Goal: Task Accomplishment & Management: Manage account settings

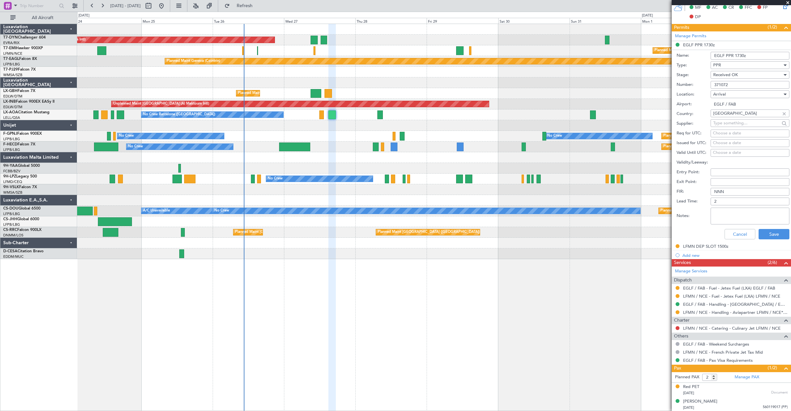
scroll to position [181, 0]
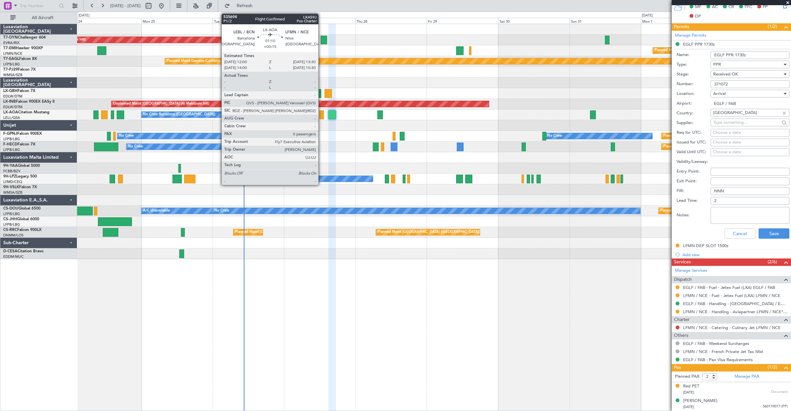
click at [319, 117] on div at bounding box center [321, 114] width 5 height 9
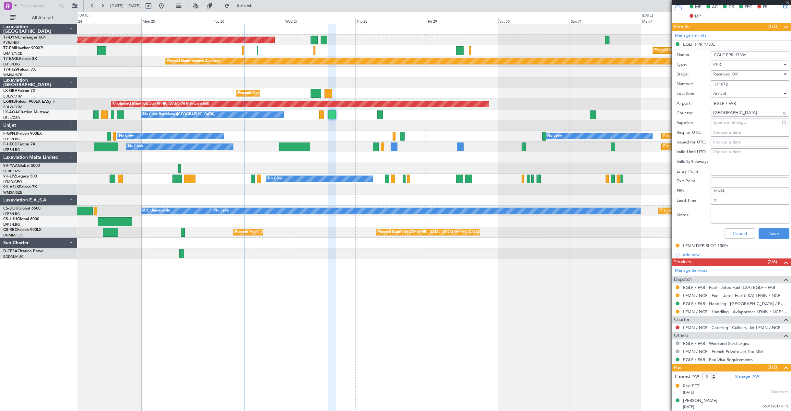
click at [320, 117] on div at bounding box center [321, 114] width 5 height 9
type input "+00:15"
type input "0"
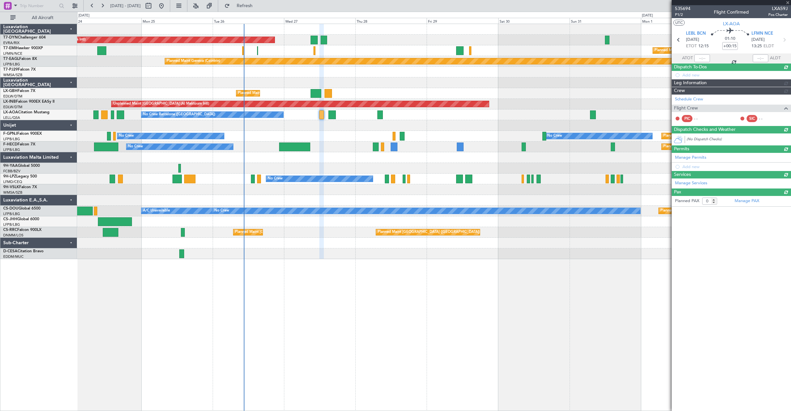
scroll to position [0, 0]
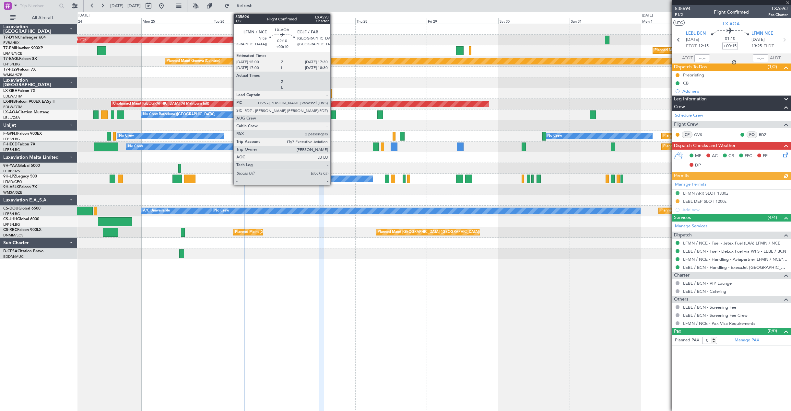
click at [333, 117] on div at bounding box center [331, 114] width 7 height 9
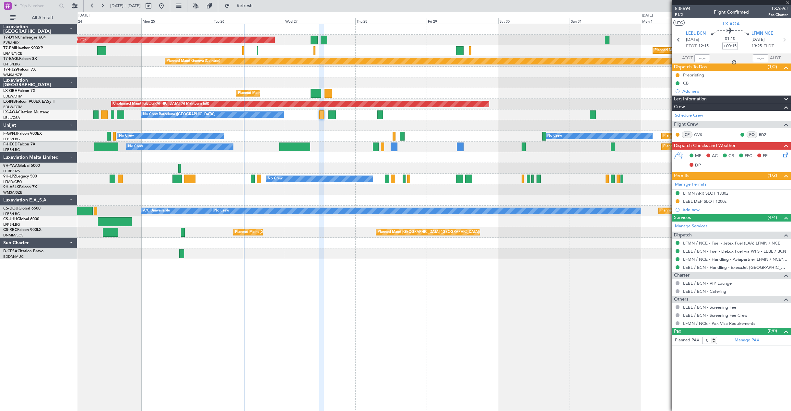
type input "+00:10"
type input "2"
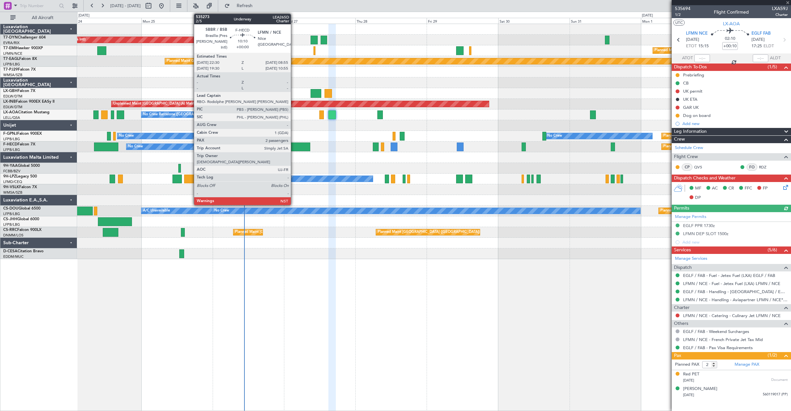
click at [294, 145] on div at bounding box center [294, 147] width 31 height 9
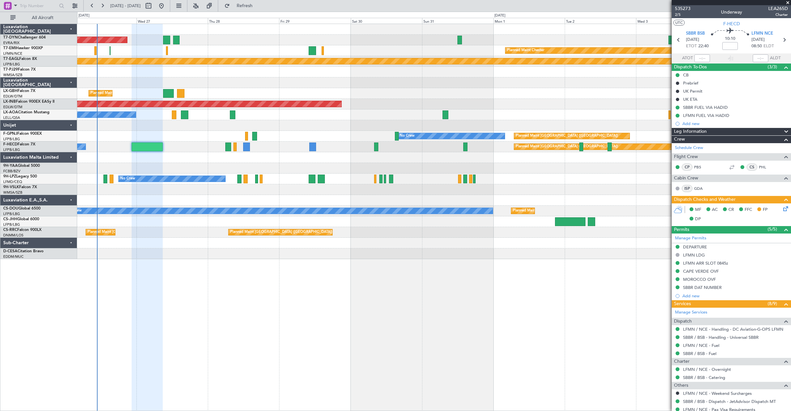
click at [349, 144] on div "AOG Maint Riga (Riga Intl) Planned Maint Chester Planned Maint Geneva (Cointrin…" at bounding box center [433, 141] width 713 height 235
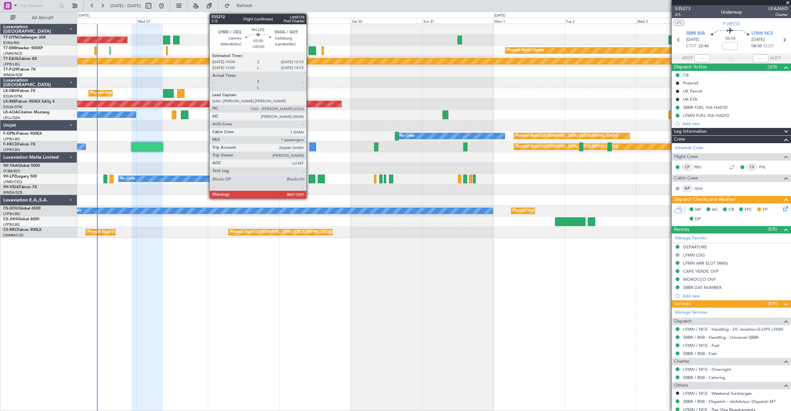
click at [309, 180] on div at bounding box center [311, 179] width 7 height 9
click at [314, 177] on div at bounding box center [311, 179] width 7 height 9
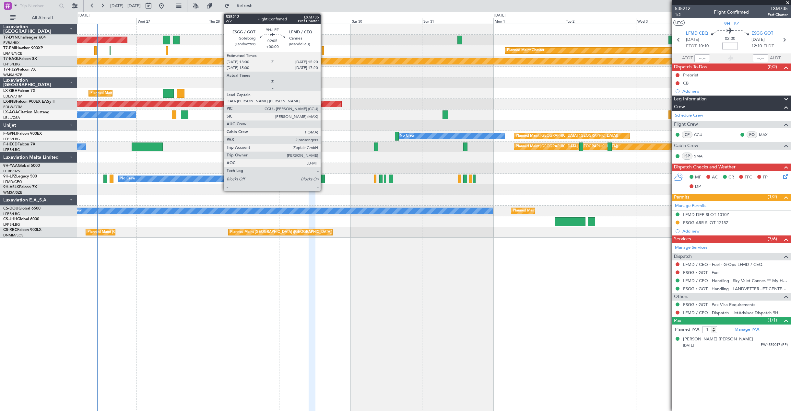
click at [323, 179] on div at bounding box center [320, 179] width 7 height 9
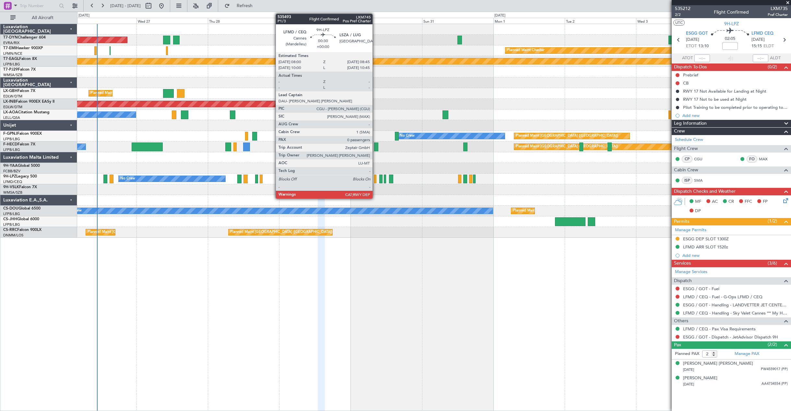
click at [375, 180] on div at bounding box center [375, 179] width 2 height 9
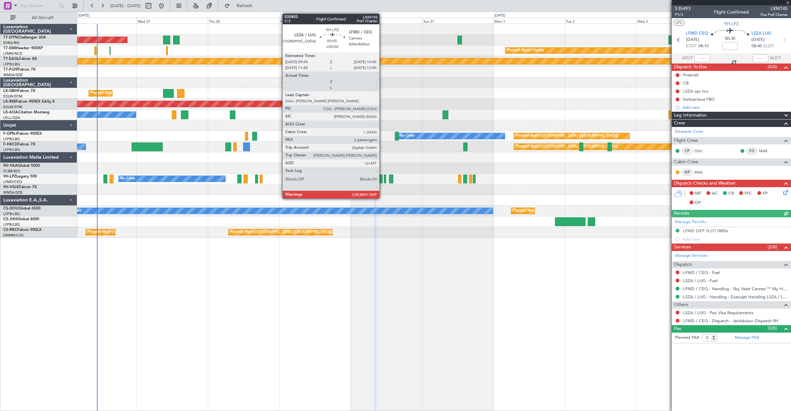
click at [382, 181] on div at bounding box center [380, 179] width 3 height 9
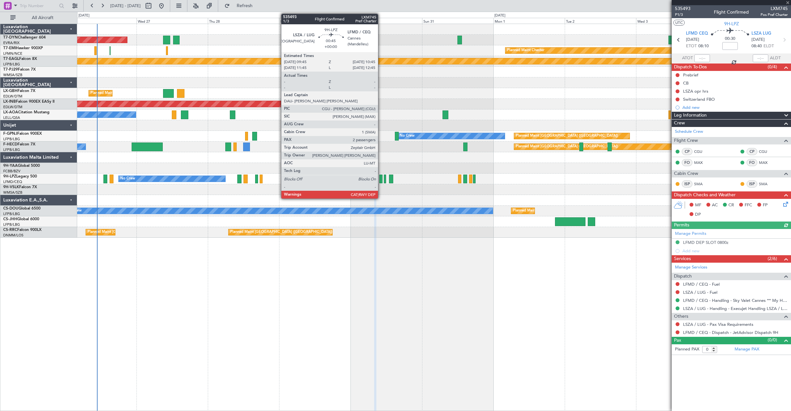
click at [381, 180] on div at bounding box center [380, 179] width 3 height 9
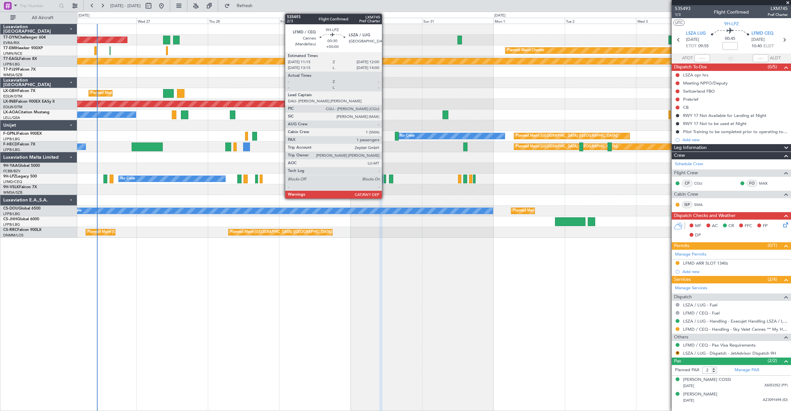
click at [385, 179] on div at bounding box center [385, 179] width 2 height 9
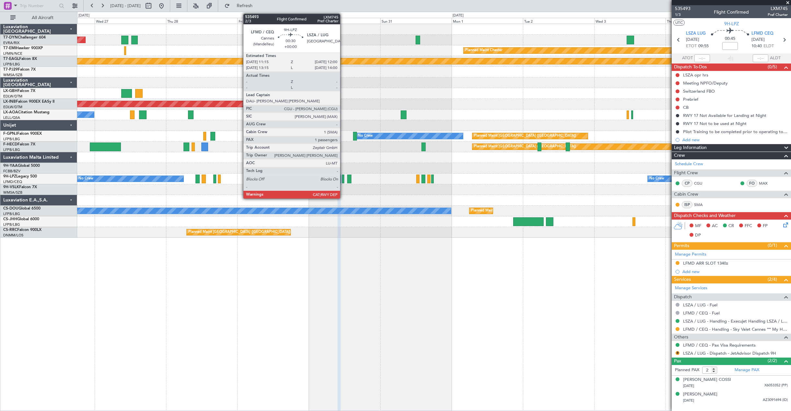
click at [343, 183] on div at bounding box center [343, 179] width 2 height 9
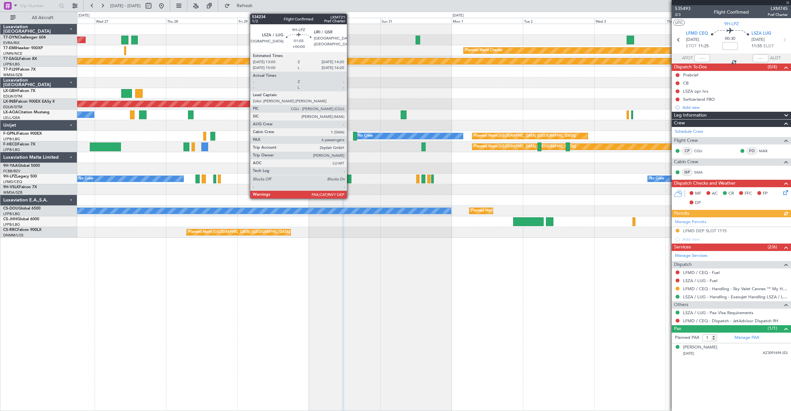
click at [350, 179] on div at bounding box center [349, 179] width 4 height 9
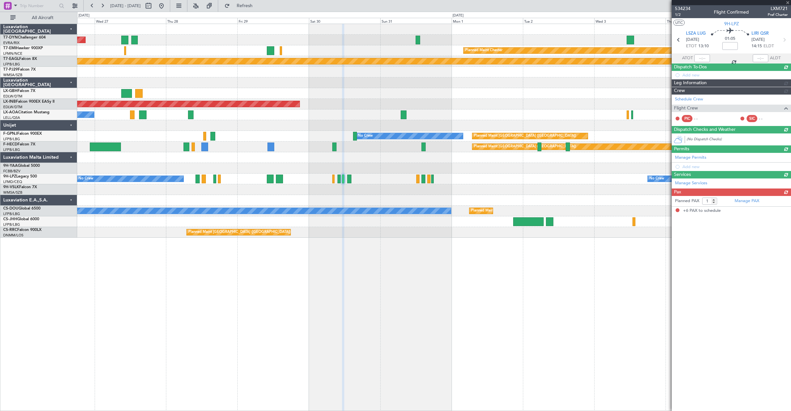
type input "6"
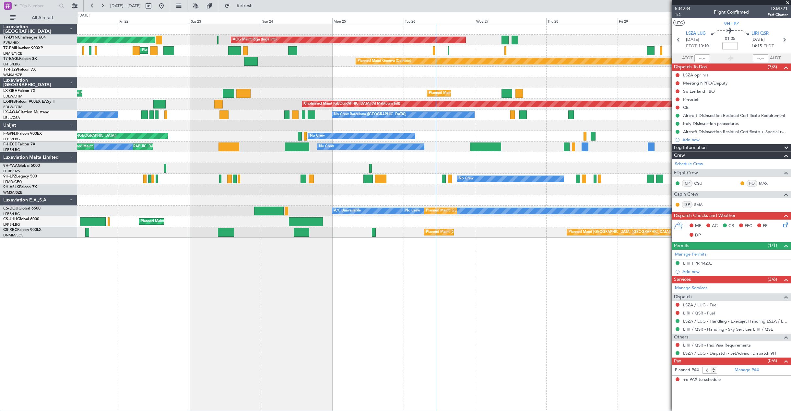
click at [571, 276] on div "AOG Maint Riga (Riga Intl) Planned Maint Basel-Mulhouse Planned Maint Chester P…" at bounding box center [433, 217] width 713 height 387
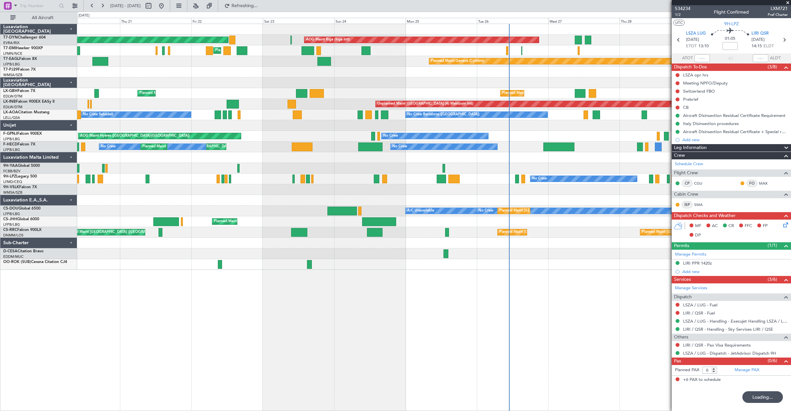
click at [401, 282] on div "AOG Maint Riga (Riga Intl) Planned Maint Basel-Mulhouse Planned Maint Chester P…" at bounding box center [433, 217] width 713 height 387
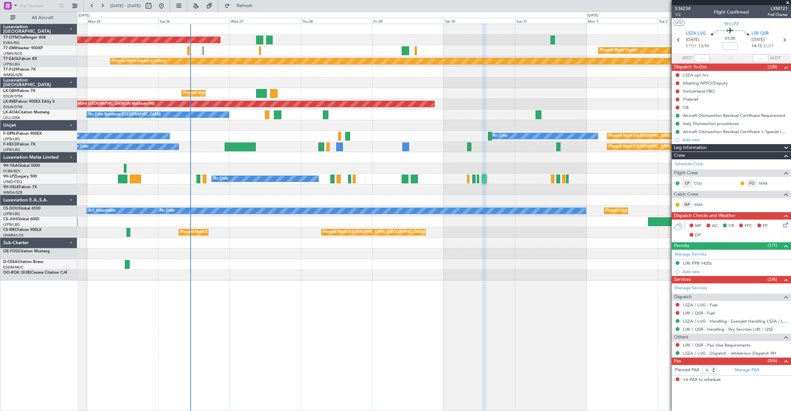
click at [195, 279] on div at bounding box center [433, 275] width 713 height 11
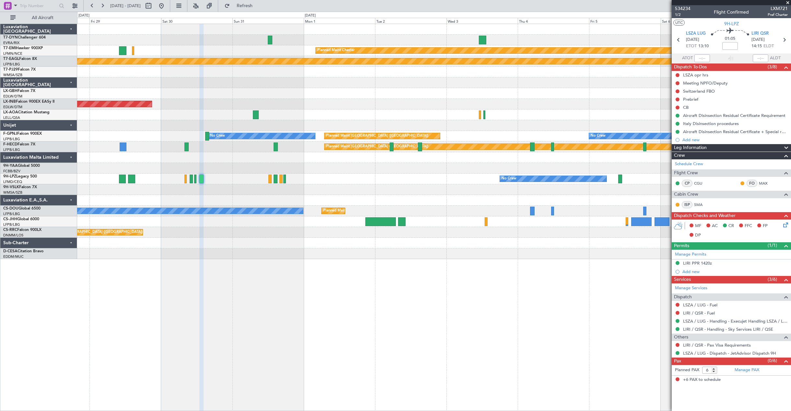
click at [291, 294] on div "AOG Maint Riga (Riga Intl) Planned Maint Chester Planned Maint Geneva (Cointrin…" at bounding box center [433, 217] width 713 height 387
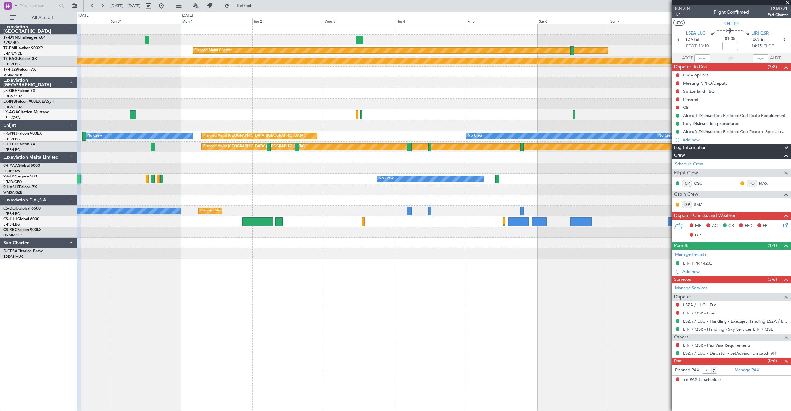
click at [157, 289] on div "Planned Maint Chester Planned Maint Geneva (Cointrin) Unplanned Maint Dubai (Al…" at bounding box center [433, 217] width 713 height 387
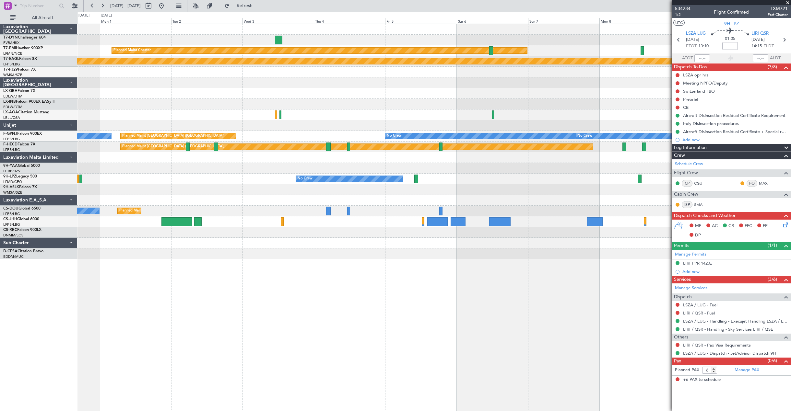
click at [250, 295] on div "Planned Maint Chester Planned Maint Geneva (Cointrin) Unplanned Maint Dubai (Al…" at bounding box center [433, 217] width 713 height 387
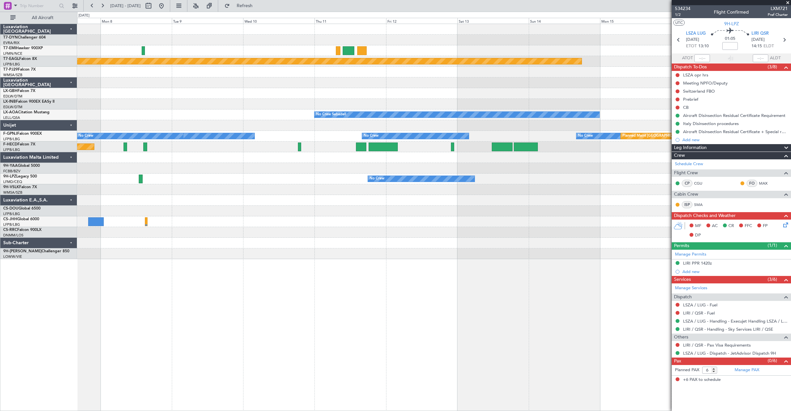
click at [278, 308] on div "Planned Maint Chester Planned Maint Geneva (Cointrin) Planned Maint Nurnberg No…" at bounding box center [433, 217] width 713 height 387
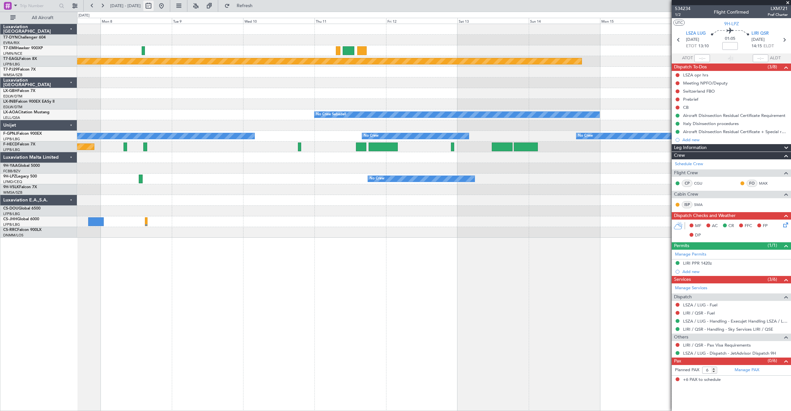
click at [154, 7] on button at bounding box center [148, 6] width 10 height 10
select select "9"
select select "2025"
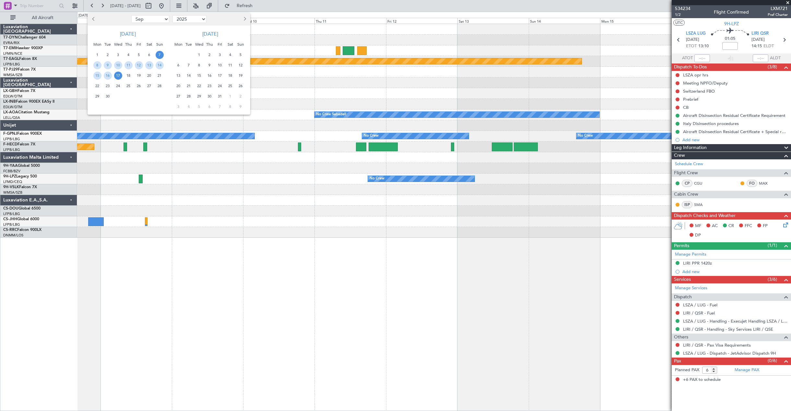
click at [243, 19] on span "Next month" at bounding box center [244, 19] width 4 height 4
select select "11"
click at [151, 55] on span "1" at bounding box center [149, 55] width 8 height 8
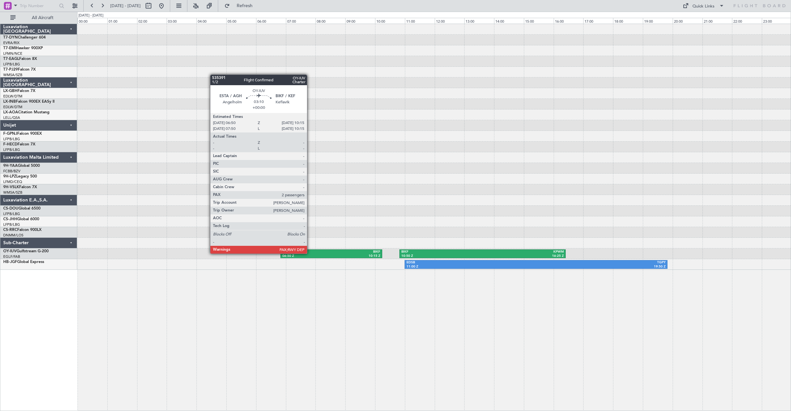
click at [310, 253] on div "ESTA" at bounding box center [306, 252] width 49 height 5
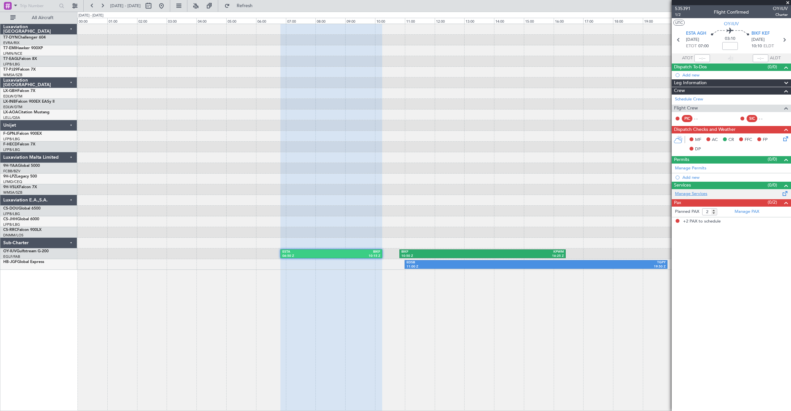
click at [698, 191] on link "Manage Services" at bounding box center [691, 194] width 32 height 6
click at [260, 2] on button "Refresh" at bounding box center [240, 6] width 39 height 10
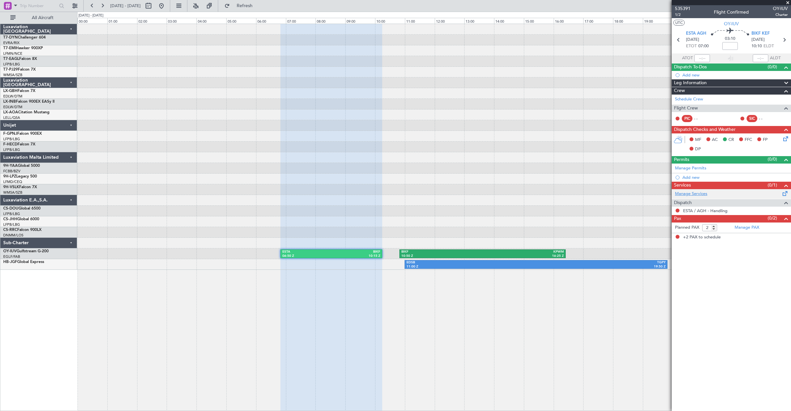
click at [695, 196] on link "Manage Services" at bounding box center [691, 194] width 32 height 6
click at [251, 6] on button "Refresh" at bounding box center [240, 6] width 39 height 10
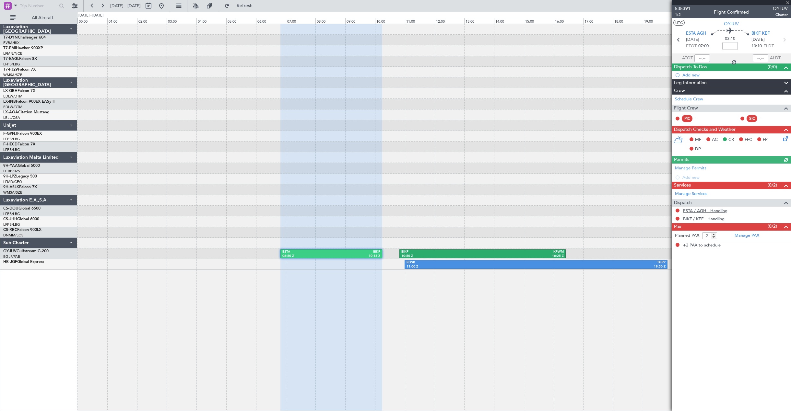
click at [699, 213] on link "ESTA / AGH - Handling" at bounding box center [705, 211] width 44 height 6
click at [253, 6] on span "Refresh" at bounding box center [244, 6] width 27 height 5
click at [707, 218] on link "BIKF / KEF - Handling" at bounding box center [703, 219] width 41 height 6
click at [258, 7] on span "Refresh" at bounding box center [244, 6] width 27 height 5
click at [258, 7] on span "Refreshing..." at bounding box center [244, 6] width 27 height 5
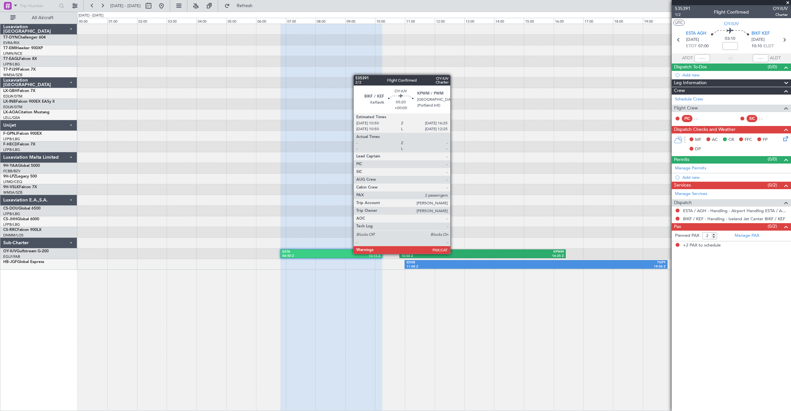
click at [453, 253] on div "BIKF" at bounding box center [441, 252] width 81 height 5
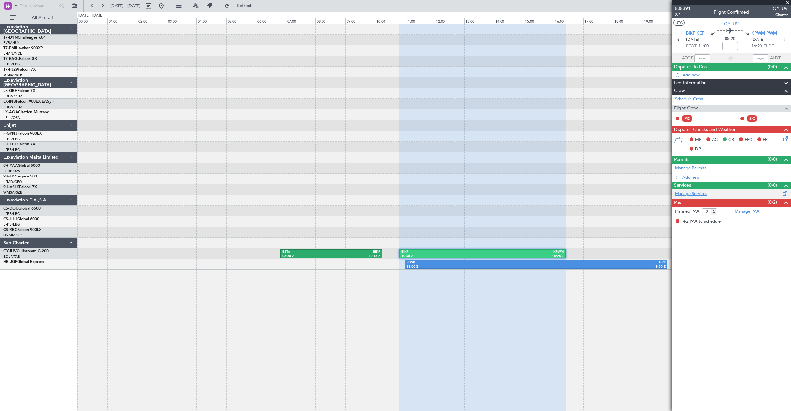
click at [694, 193] on link "Manage Services" at bounding box center [691, 194] width 32 height 6
click at [250, 6] on button "Refresh" at bounding box center [240, 6] width 39 height 10
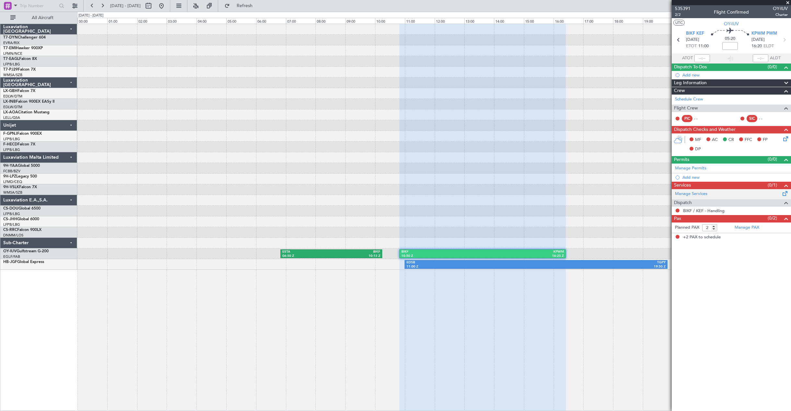
click at [783, 194] on span at bounding box center [785, 192] width 8 height 5
click at [258, 6] on span "Refresh" at bounding box center [244, 6] width 27 height 5
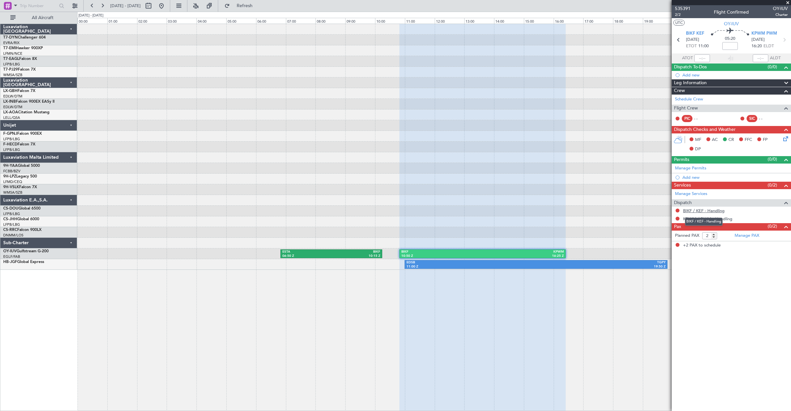
click at [690, 209] on link "BIKF / KEF - Handling" at bounding box center [703, 211] width 41 height 6
click at [246, 4] on button "Refresh" at bounding box center [240, 6] width 39 height 10
click at [684, 8] on span "535391" at bounding box center [683, 8] width 16 height 7
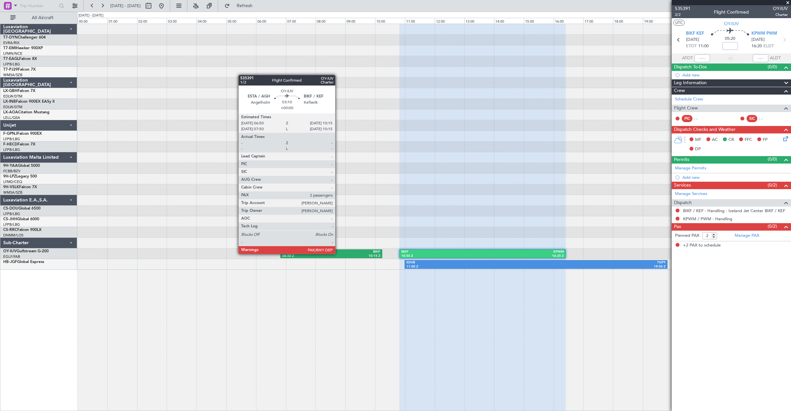
click at [338, 254] on div "10:15 Z" at bounding box center [355, 256] width 49 height 5
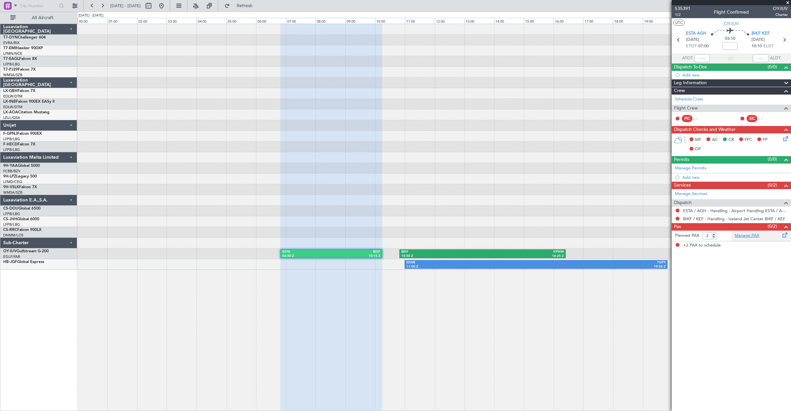
click at [776, 234] on div "Manage PAX" at bounding box center [761, 236] width 60 height 10
click at [260, 2] on button "Refresh" at bounding box center [240, 6] width 39 height 10
click at [747, 236] on link "Manage PAX" at bounding box center [746, 236] width 25 height 6
click at [248, 7] on button "Refresh" at bounding box center [240, 6] width 39 height 10
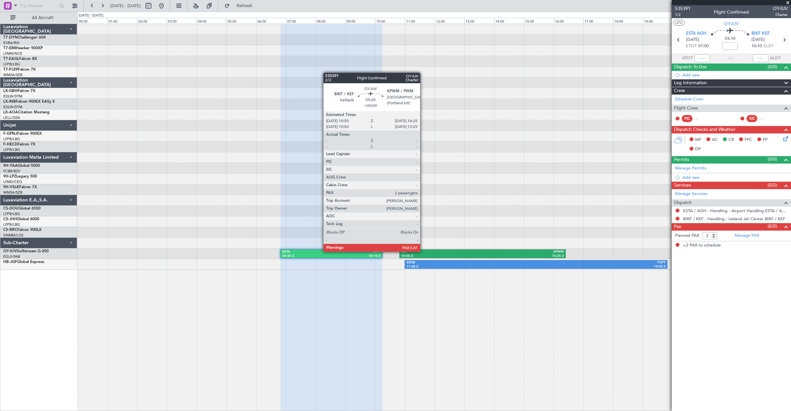
click at [423, 251] on div "BIKF" at bounding box center [441, 252] width 81 height 5
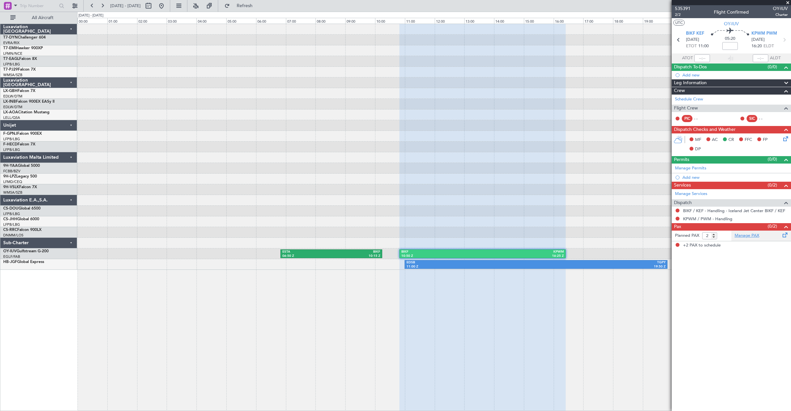
click at [747, 235] on link "Manage PAX" at bounding box center [746, 236] width 25 height 6
drag, startPoint x: 283, startPoint y: 5, endPoint x: 279, endPoint y: 5, distance: 3.9
click at [263, 5] on fb-refresh-button "Refresh" at bounding box center [240, 6] width 45 height 12
click at [258, 4] on span "Refresh" at bounding box center [244, 6] width 27 height 5
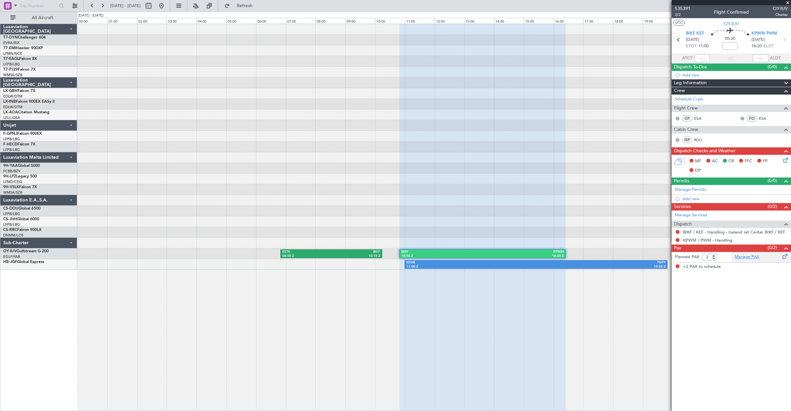
click at [751, 256] on link "Manage PAX" at bounding box center [746, 257] width 25 height 6
click at [258, 8] on span "Refresh" at bounding box center [244, 6] width 27 height 5
click at [739, 260] on link "Manage PAX" at bounding box center [746, 257] width 25 height 6
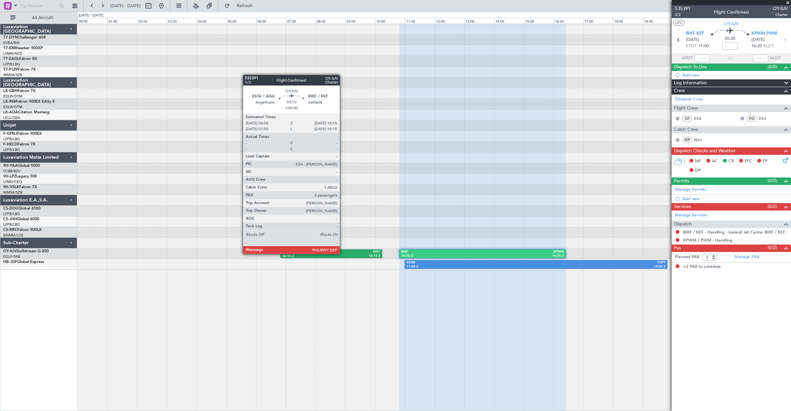
click at [342, 253] on div "BIKF" at bounding box center [355, 252] width 49 height 5
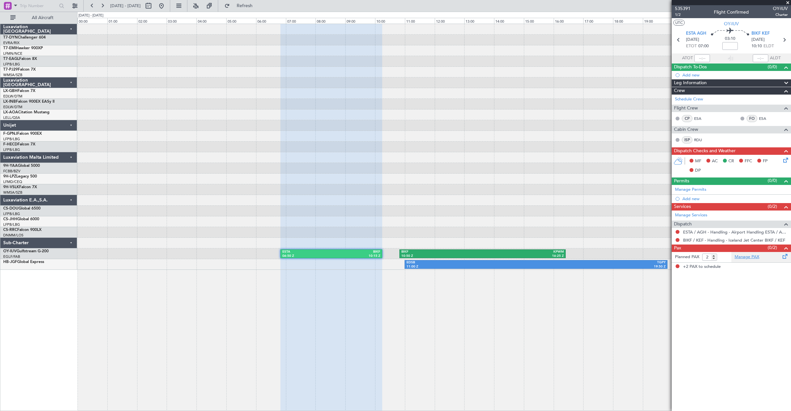
click at [742, 260] on link "Manage PAX" at bounding box center [746, 257] width 25 height 6
click at [257, 10] on button "Refresh" at bounding box center [240, 6] width 39 height 10
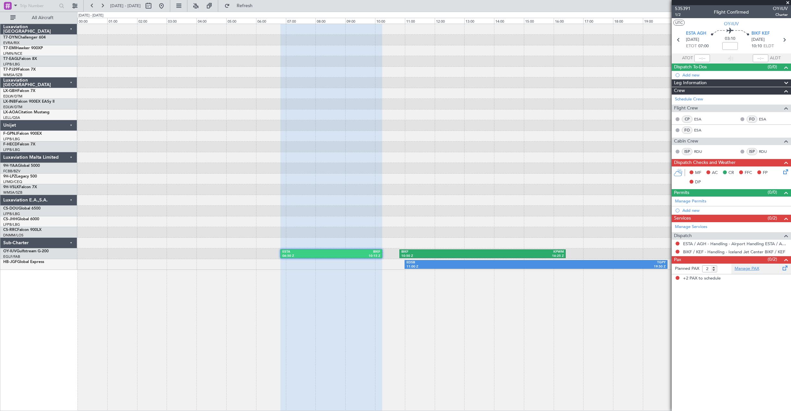
click at [757, 269] on link "Manage PAX" at bounding box center [746, 269] width 25 height 6
click at [259, 3] on button "Refresh" at bounding box center [240, 6] width 39 height 10
click at [751, 269] on link "Manage PAX" at bounding box center [746, 269] width 25 height 6
click at [252, 5] on button "Refresh" at bounding box center [240, 6] width 39 height 10
click at [753, 270] on link "Manage PAX" at bounding box center [746, 269] width 25 height 6
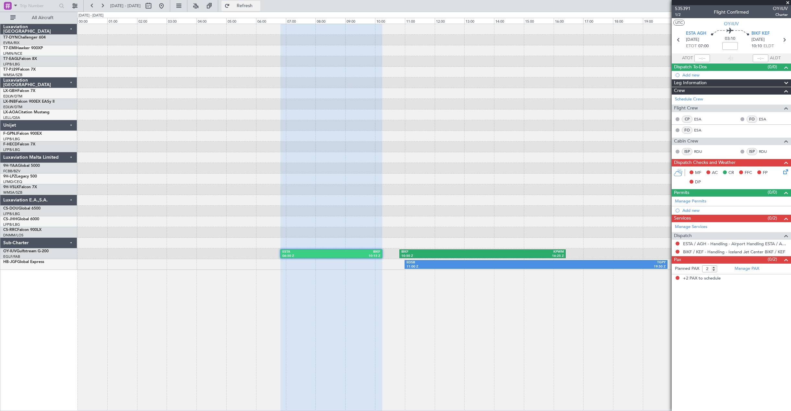
click at [258, 7] on span "Refresh" at bounding box center [244, 6] width 27 height 5
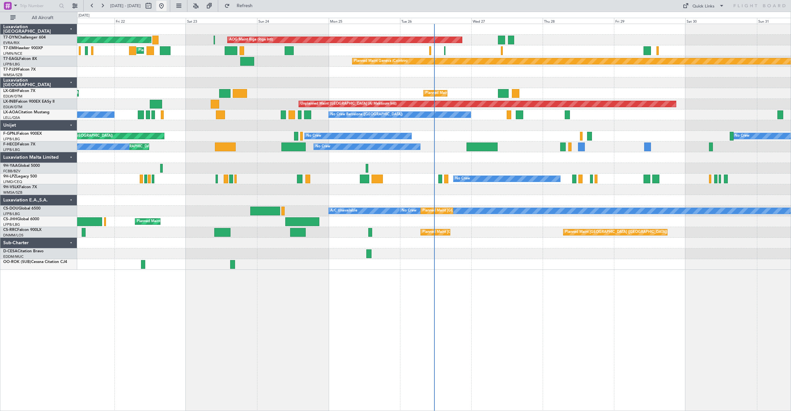
click at [167, 7] on button at bounding box center [161, 6] width 10 height 10
click at [154, 6] on button at bounding box center [148, 6] width 10 height 10
drag, startPoint x: 172, startPoint y: 6, endPoint x: 169, endPoint y: 9, distance: 3.7
click at [154, 9] on button at bounding box center [148, 6] width 10 height 10
select select "8"
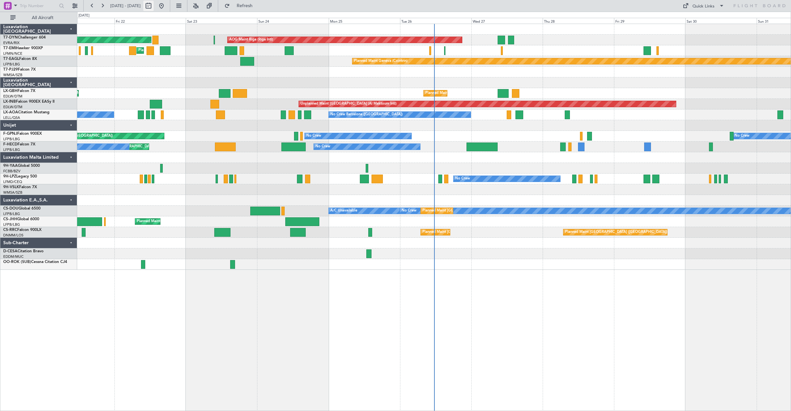
select select "2025"
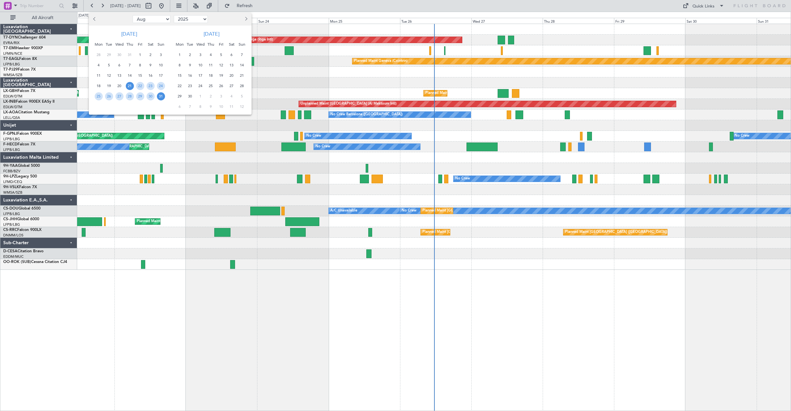
click at [167, 19] on select "Jan Feb Mar Apr May Jun Jul Aug Sep Oct Nov Dec" at bounding box center [152, 19] width 38 height 8
click at [162, 21] on select "Jan Feb Mar Apr May Jun Jul Aug Sep Oct Nov Dec" at bounding box center [152, 19] width 38 height 8
select select "11"
click at [133, 15] on select "Jan Feb Mar Apr May Jun Jul Aug Sep Oct Nov Dec" at bounding box center [152, 19] width 38 height 8
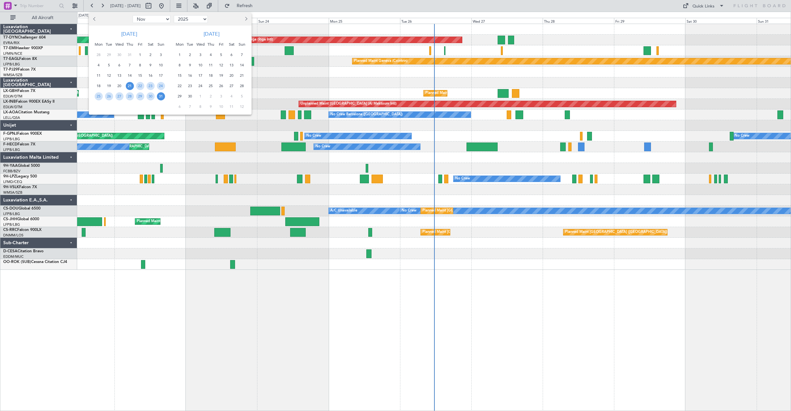
click at [156, 120] on div at bounding box center [395, 205] width 791 height 411
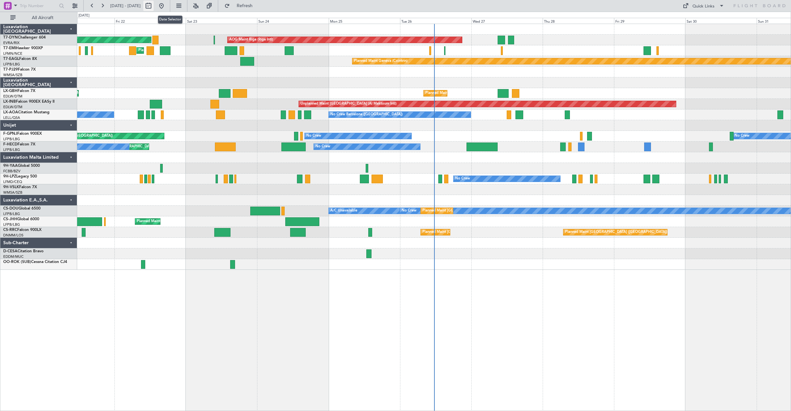
click at [154, 8] on button at bounding box center [148, 6] width 10 height 10
select select "11"
select select "2025"
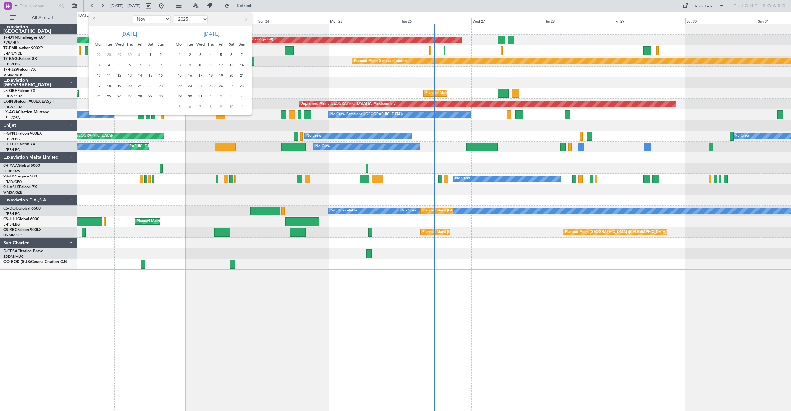
click at [149, 56] on span "1" at bounding box center [150, 55] width 8 height 8
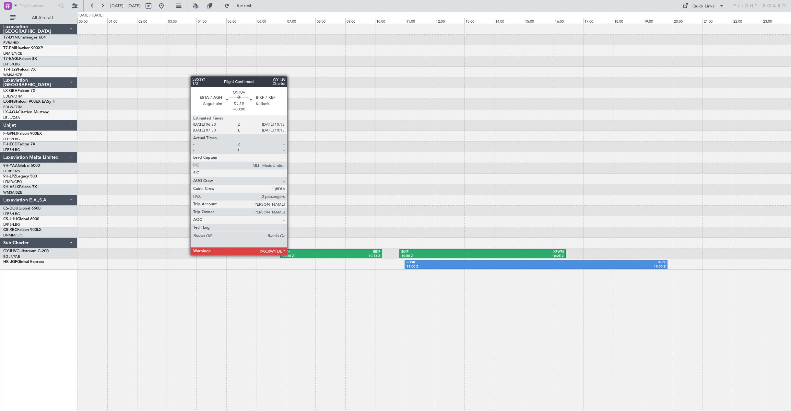
click at [290, 255] on div "06:50 Z" at bounding box center [306, 256] width 49 height 5
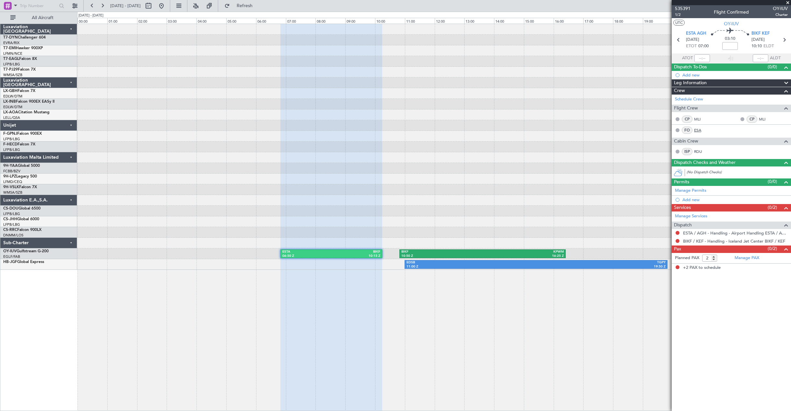
click at [697, 131] on link "ESA" at bounding box center [701, 130] width 15 height 6
click at [694, 151] on link "RDU" at bounding box center [701, 152] width 15 height 6
click at [697, 101] on link "Schedule Crew" at bounding box center [689, 99] width 28 height 6
click at [167, 8] on button at bounding box center [161, 6] width 10 height 10
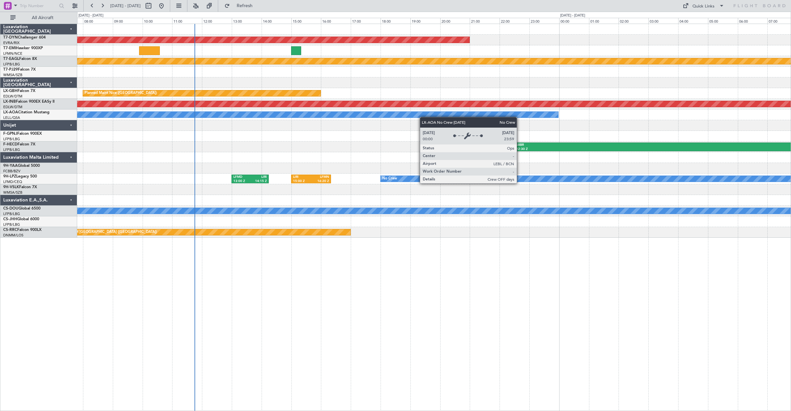
click at [336, 112] on div "No Crew Barcelona (El Prat) LEBL 12:00 Z LFMN 13:30 Z" at bounding box center [433, 115] width 713 height 11
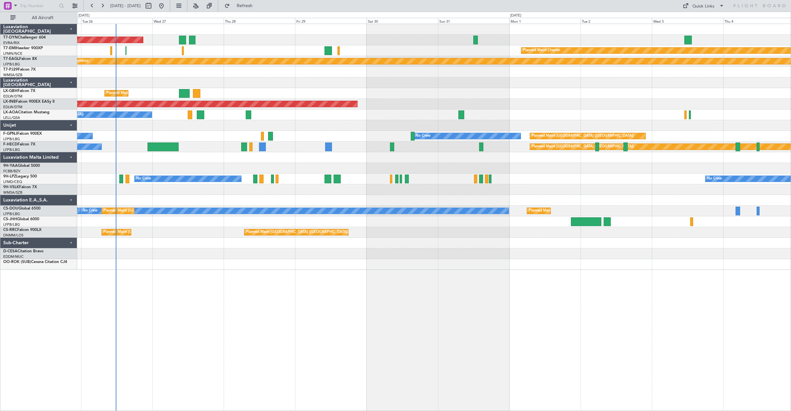
click at [284, 117] on div "No Crew Barcelona ([GEOGRAPHIC_DATA])" at bounding box center [433, 115] width 713 height 11
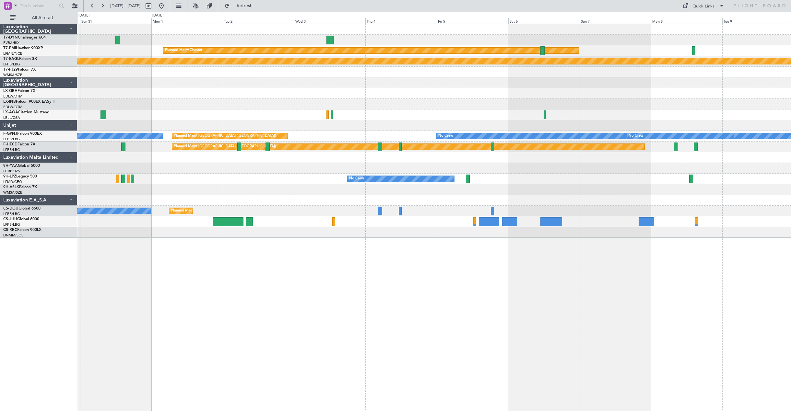
click at [213, 244] on div "Planned Maint [PERSON_NAME] Planned Maint Geneva ([GEOGRAPHIC_DATA]) Unplanned …" at bounding box center [433, 217] width 713 height 387
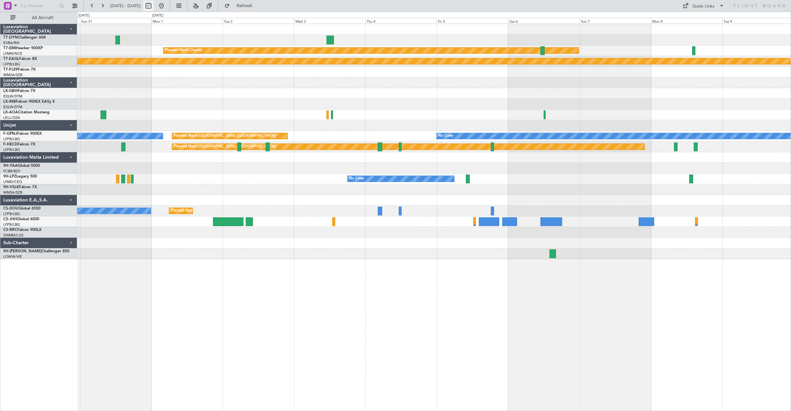
click at [154, 7] on button at bounding box center [148, 6] width 10 height 10
select select "8"
select select "2025"
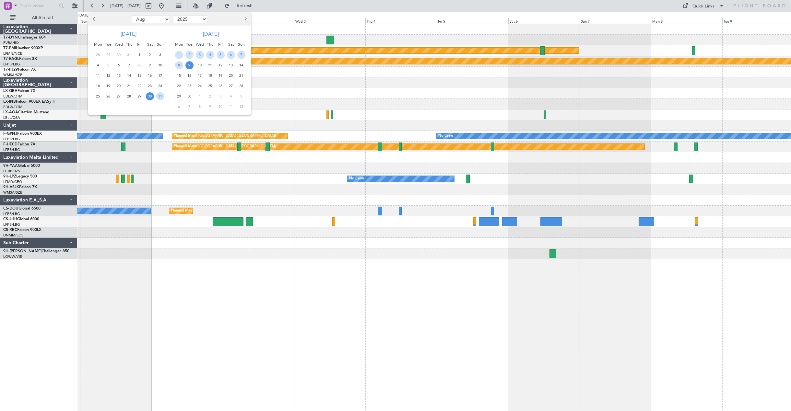
click at [247, 20] on button "Next month" at bounding box center [244, 19] width 7 height 10
click at [230, 55] on span "1" at bounding box center [231, 55] width 8 height 8
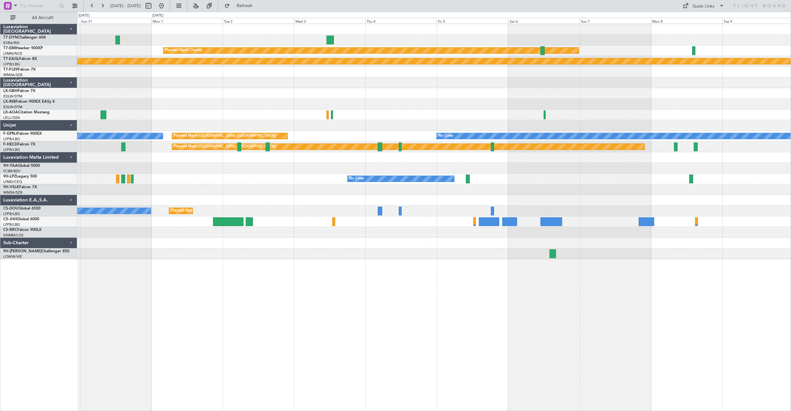
select select "11"
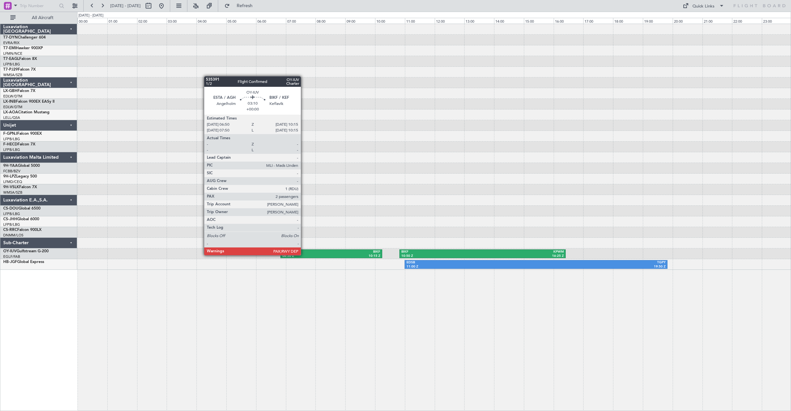
click at [304, 255] on div "06:50 Z" at bounding box center [306, 256] width 49 height 5
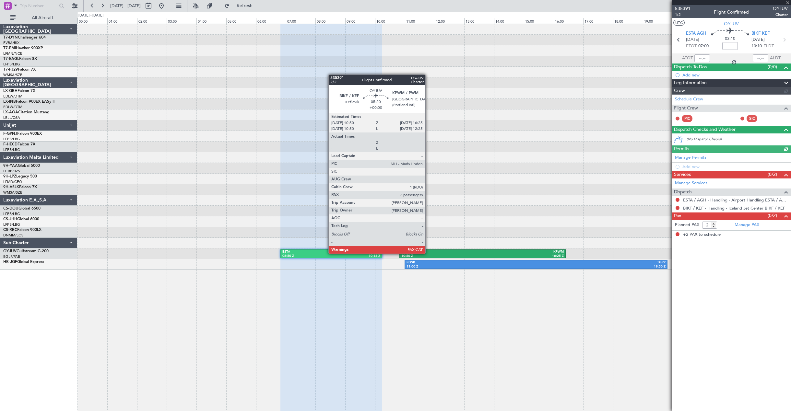
click at [428, 253] on div "BIKF" at bounding box center [441, 252] width 81 height 5
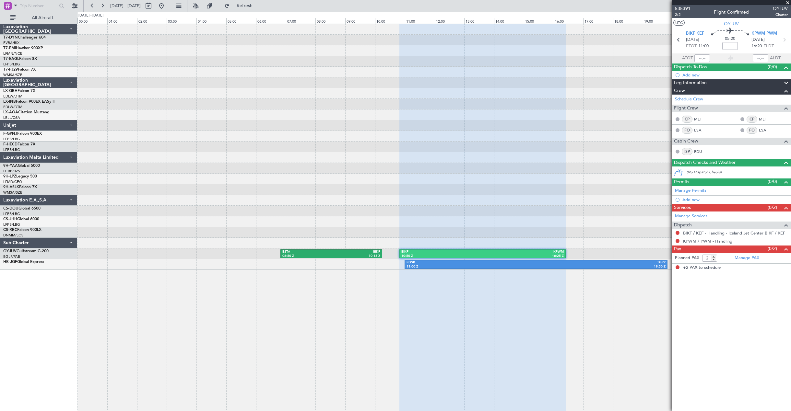
click at [713, 241] on link "KPWM / PWM - Handling" at bounding box center [707, 241] width 49 height 6
click at [249, 8] on button "Refresh" at bounding box center [240, 6] width 39 height 10
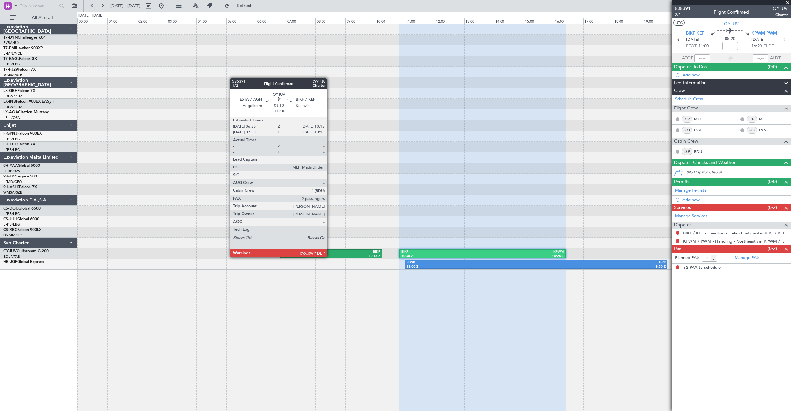
click at [330, 257] on div "06:50 Z" at bounding box center [306, 256] width 49 height 5
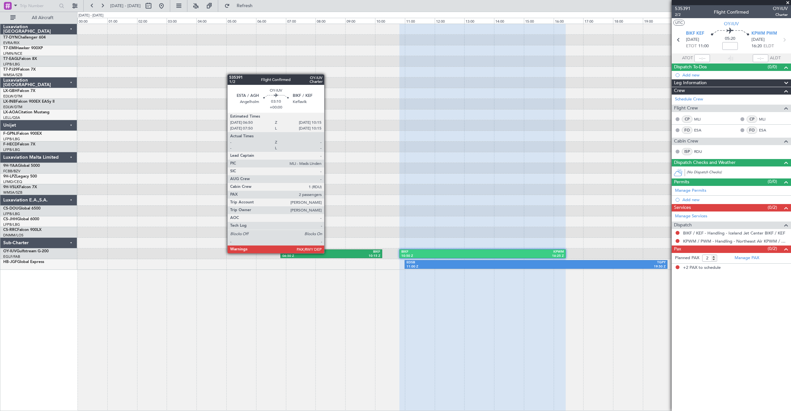
click at [327, 253] on div "ESTA" at bounding box center [306, 252] width 49 height 5
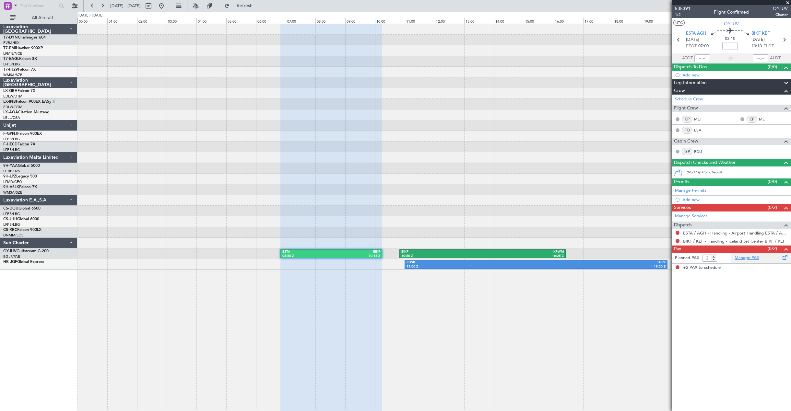
click at [758, 260] on link "Manage PAX" at bounding box center [746, 258] width 25 height 6
click at [768, 260] on div "Manage PAX" at bounding box center [761, 258] width 60 height 10
click at [260, 9] on button "Refresh" at bounding box center [240, 6] width 39 height 10
click at [742, 261] on link "Manage PAX" at bounding box center [746, 258] width 25 height 6
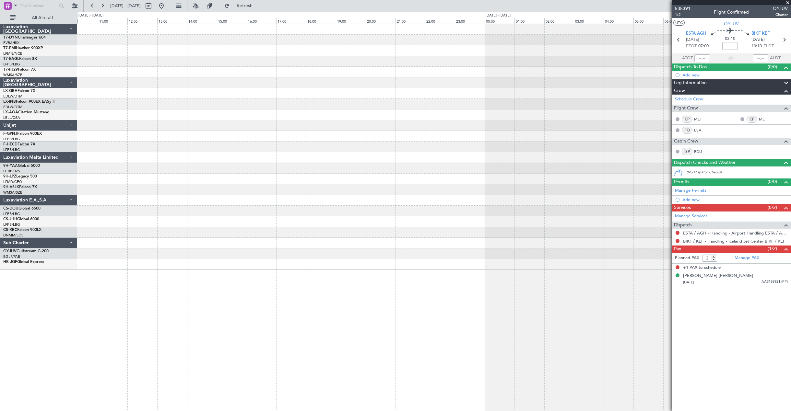
click at [535, 134] on div at bounding box center [433, 136] width 713 height 11
click at [476, 141] on div "ESTA 06:50 Z BIKF 10:15 Z BIKF 10:50 Z KPWM 16:25 Z EDSB 11:00 Z TGPY 19:50 Z" at bounding box center [433, 147] width 713 height 246
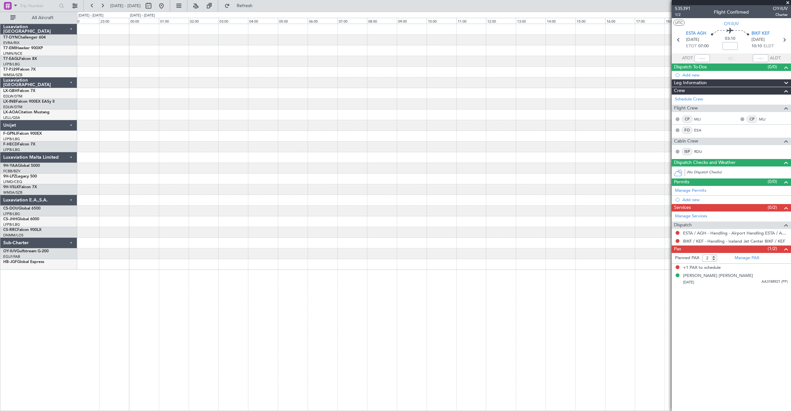
click at [444, 148] on div at bounding box center [433, 147] width 713 height 246
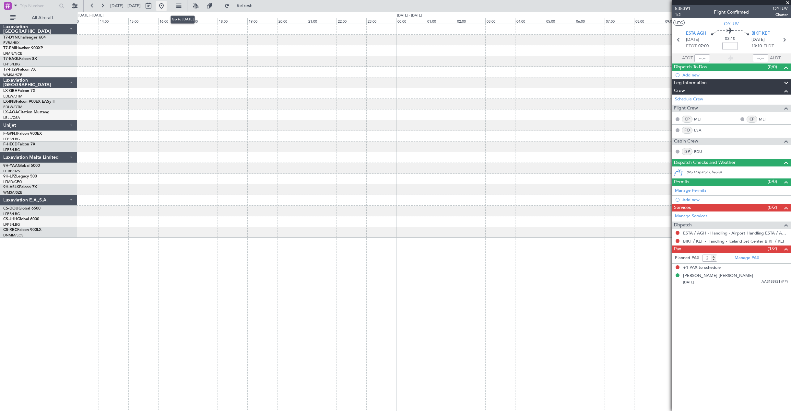
click at [167, 6] on button at bounding box center [161, 6] width 10 height 10
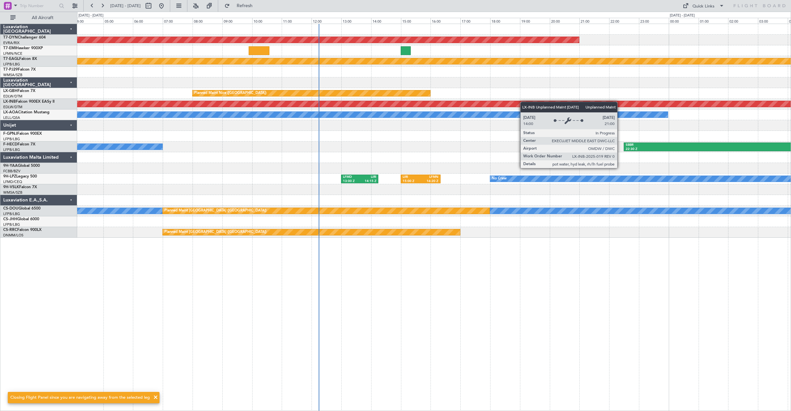
click at [437, 125] on div "AOG Maint Riga (Riga Intl) EVRA 09:00 Z LGTS 11:25 Z Planned Maint Geneva (Coin…" at bounding box center [433, 131] width 713 height 214
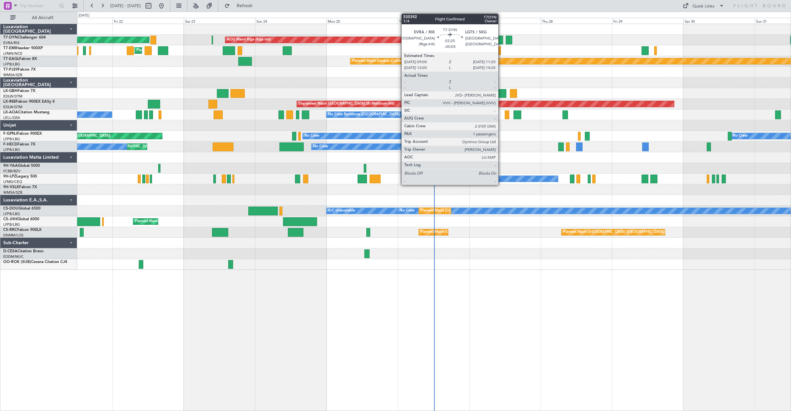
click at [501, 38] on div at bounding box center [498, 40] width 7 height 9
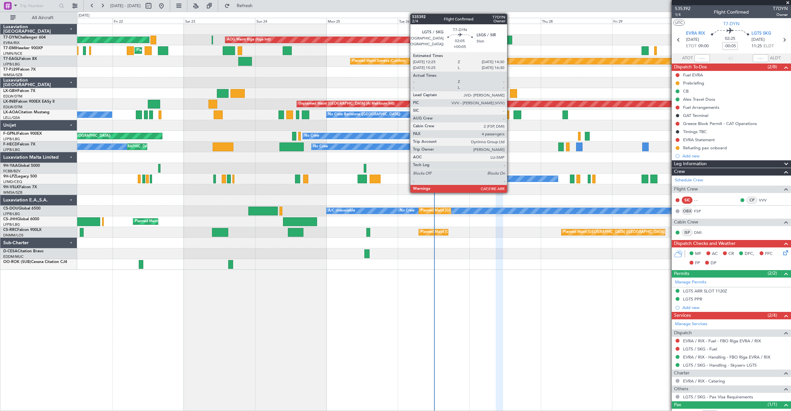
click at [510, 42] on div at bounding box center [508, 40] width 6 height 9
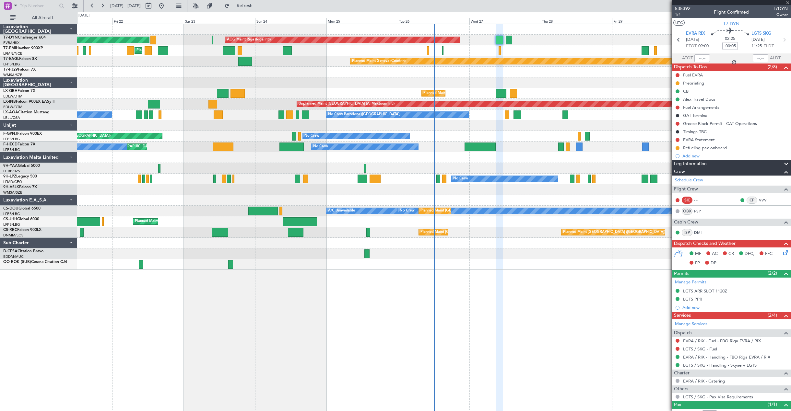
type input "+00:05"
type input "4"
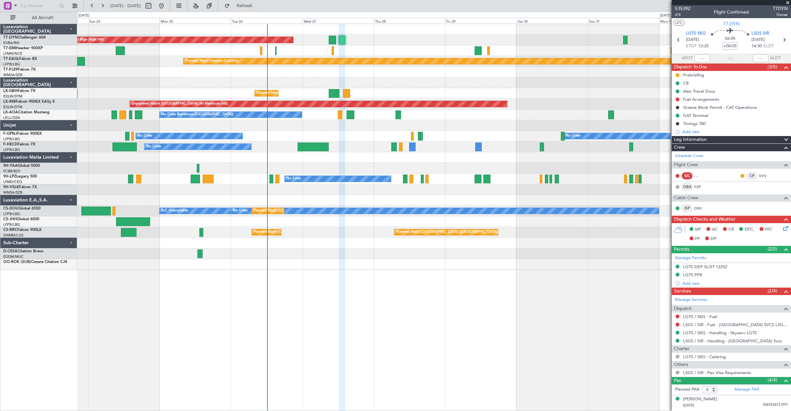
click at [303, 82] on div "AOG Maint Riga (Riga Intl) Planned Maint [GEOGRAPHIC_DATA]-[GEOGRAPHIC_DATA] Pl…" at bounding box center [433, 147] width 713 height 246
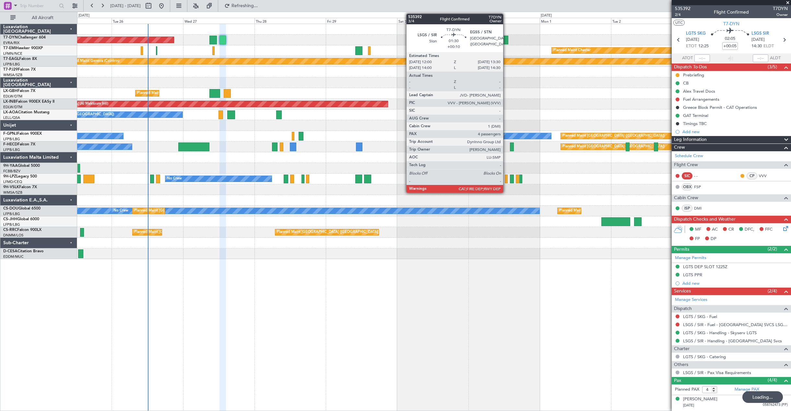
click at [506, 36] on div at bounding box center [505, 40] width 5 height 9
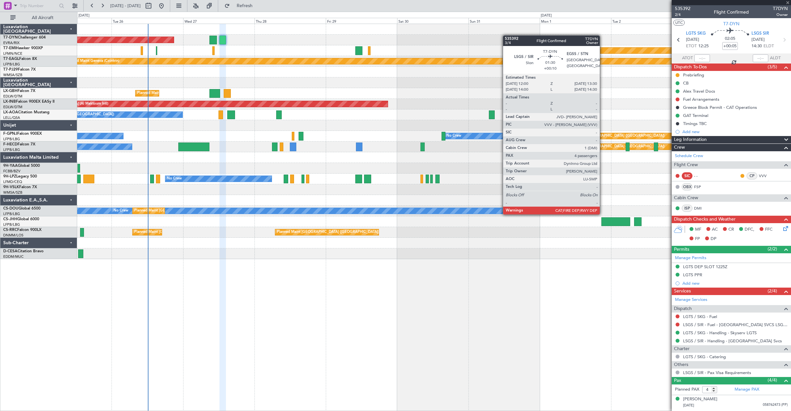
type input "+00:10"
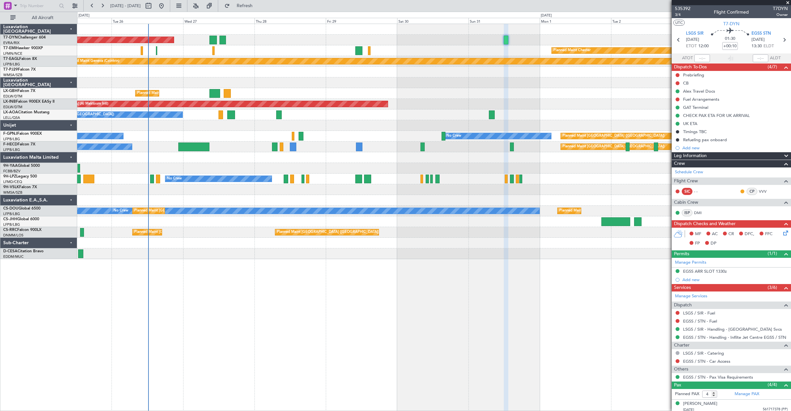
click at [518, 36] on div "AOG Maint Riga (Riga Intl)" at bounding box center [433, 40] width 713 height 11
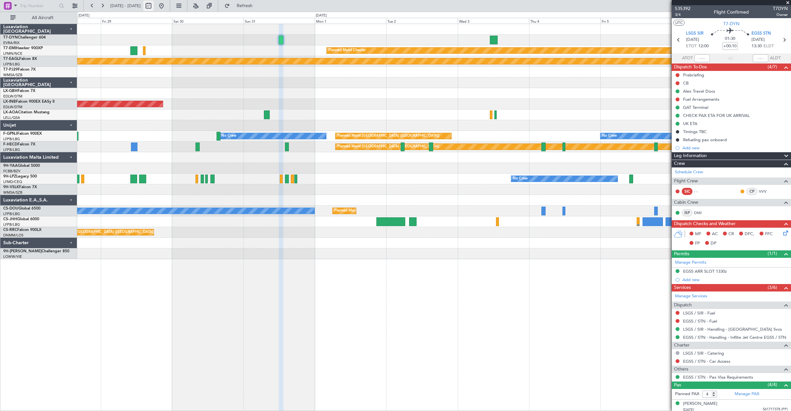
click at [154, 8] on button at bounding box center [148, 6] width 10 height 10
select select "8"
select select "2025"
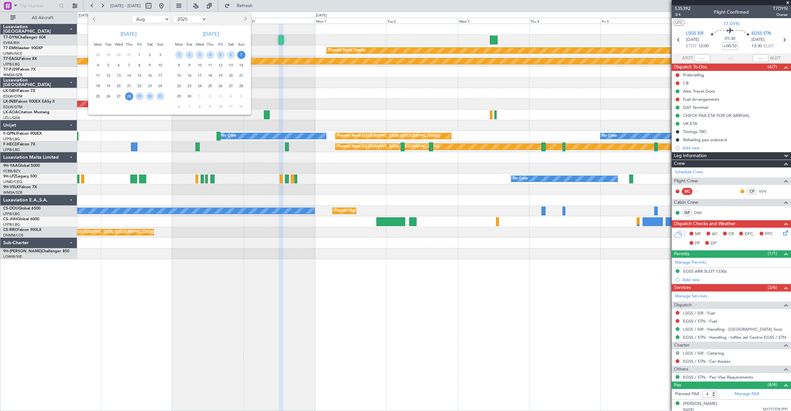
click at [248, 21] on button "Next month" at bounding box center [244, 19] width 7 height 10
select select "11"
click at [149, 53] on span "1" at bounding box center [150, 55] width 8 height 8
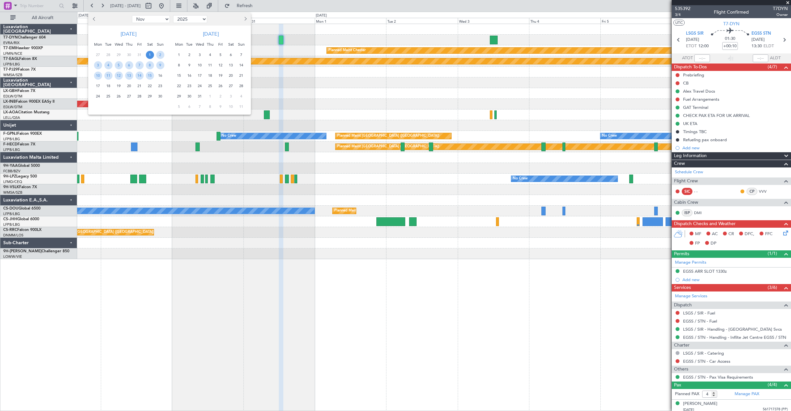
click at [149, 57] on span "1" at bounding box center [150, 55] width 8 height 8
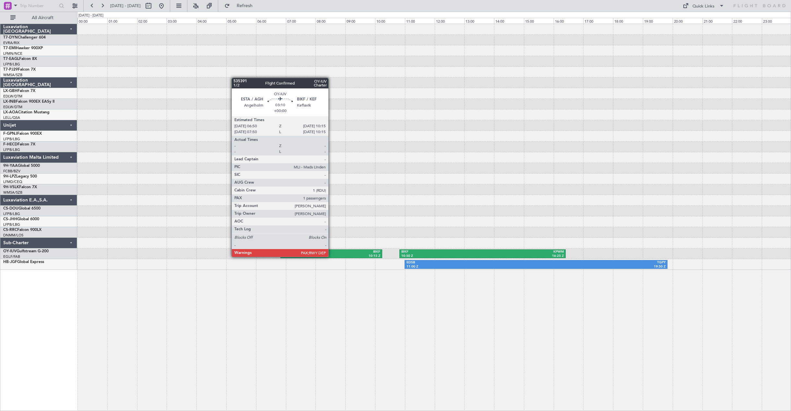
click at [331, 256] on div "10:15 Z" at bounding box center [355, 256] width 49 height 5
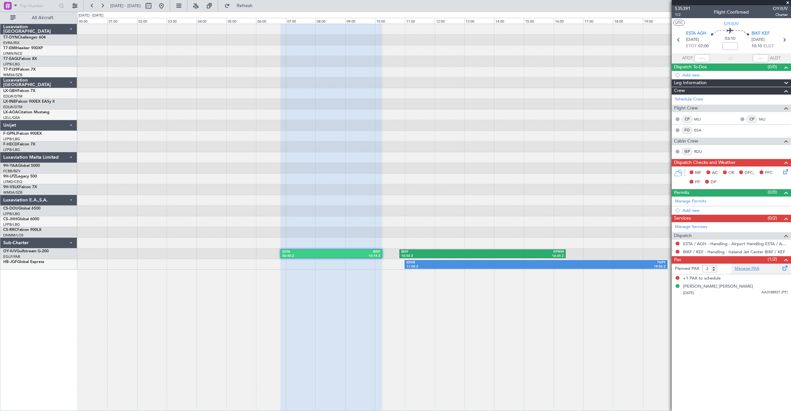
click at [756, 270] on link "Manage PAX" at bounding box center [746, 269] width 25 height 6
click at [707, 278] on div "[PERSON_NAME] [PERSON_NAME]" at bounding box center [718, 278] width 70 height 6
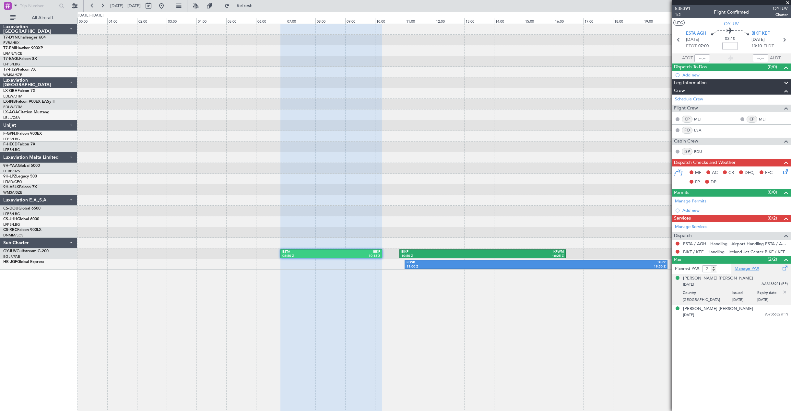
click at [756, 270] on link "Manage PAX" at bounding box center [746, 269] width 25 height 6
click at [706, 308] on div "[PERSON_NAME] [PERSON_NAME]" at bounding box center [718, 309] width 70 height 6
click at [249, 10] on button "Refresh" at bounding box center [240, 6] width 39 height 10
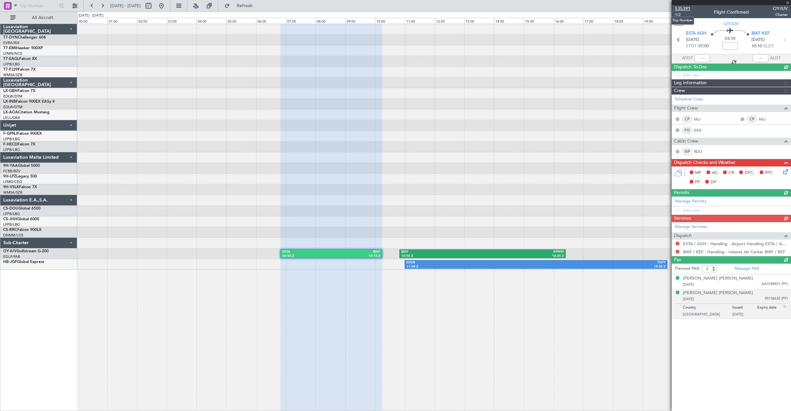
click at [682, 6] on span "535391" at bounding box center [683, 8] width 16 height 7
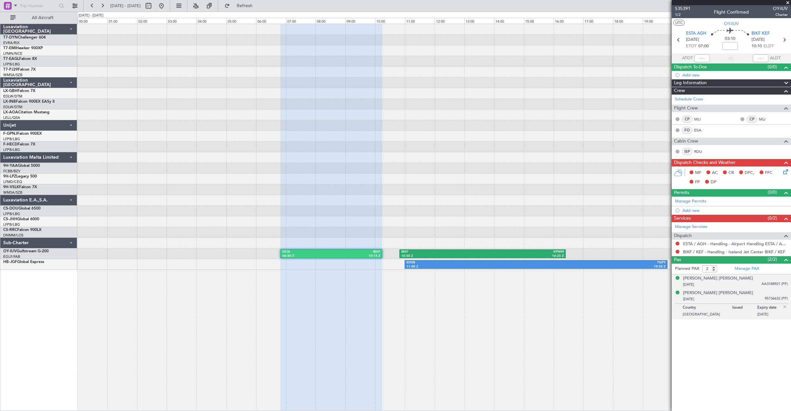
click at [736, 282] on div "09/04/1942 AA3188921 (PP)" at bounding box center [735, 285] width 105 height 6
click at [684, 7] on span "535391" at bounding box center [683, 8] width 16 height 7
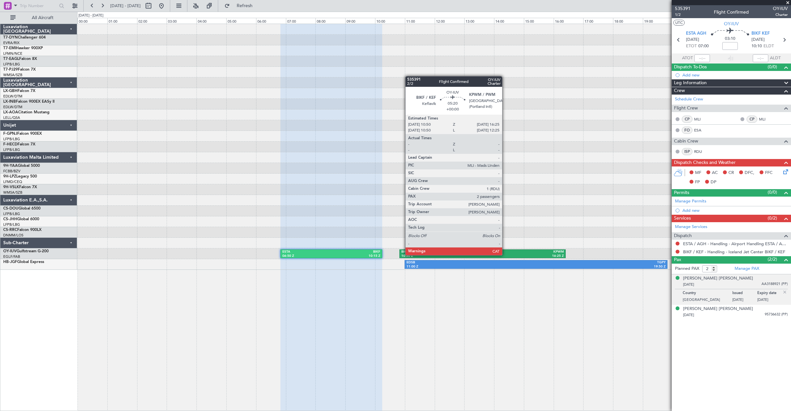
click at [505, 255] on div "16:25 Z" at bounding box center [522, 256] width 81 height 5
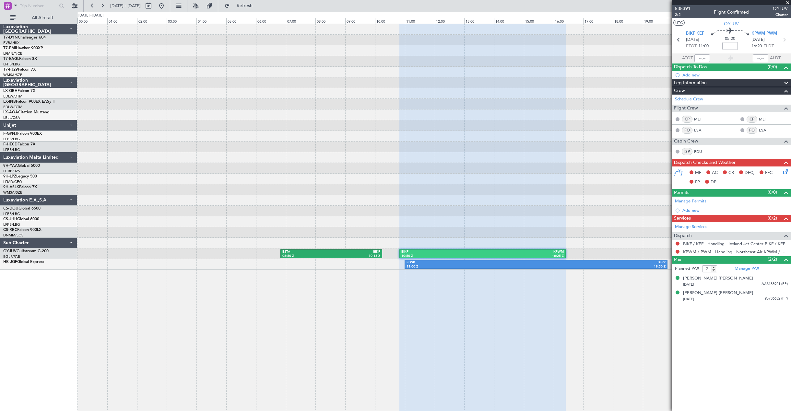
click at [764, 34] on span "KPWM PWM" at bounding box center [764, 33] width 26 height 6
click at [167, 6] on button at bounding box center [161, 6] width 10 height 10
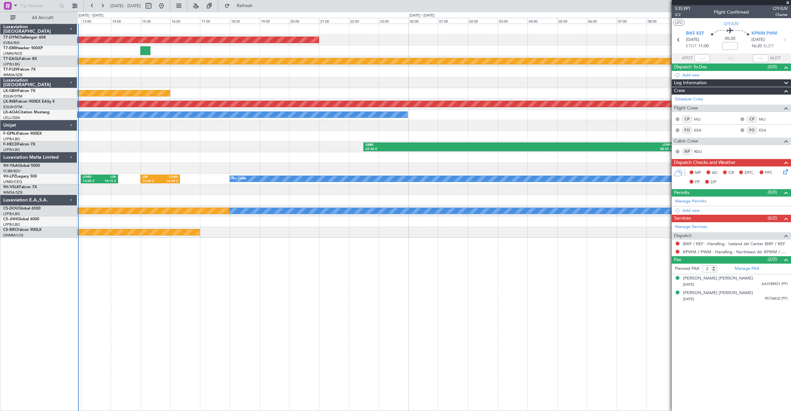
click at [153, 291] on div "AOG Maint Riga (Riga Intl) EVRA 09:00 Z LGTS 11:25 Z LGTS 12:25 Z LSGS 14:30 Z …" at bounding box center [433, 217] width 713 height 387
click at [376, 253] on div "AOG Maint Riga (Riga Intl) EVRA 09:00 Z LGTS 11:25 Z LGTS 12:25 Z LSGS 14:30 Z …" at bounding box center [433, 217] width 713 height 387
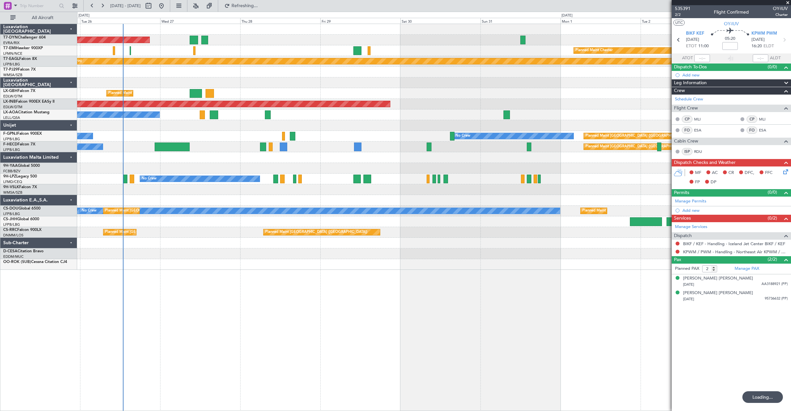
click at [319, 274] on div "AOG Maint Riga (Riga Intl) Planned Maint Chester Planned Maint Geneva (Cointrin…" at bounding box center [433, 217] width 713 height 387
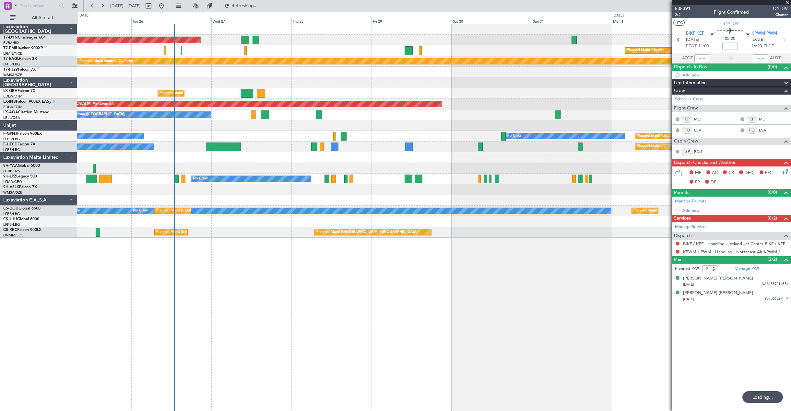
click at [386, 274] on div "AOG Maint Riga (Riga Intl) Planned Maint Chester Planned Maint Geneva (Cointrin…" at bounding box center [433, 217] width 713 height 387
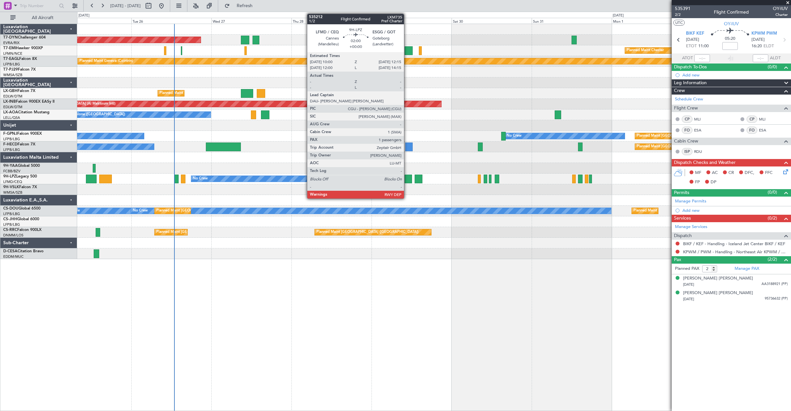
click at [407, 176] on div at bounding box center [408, 179] width 8 height 9
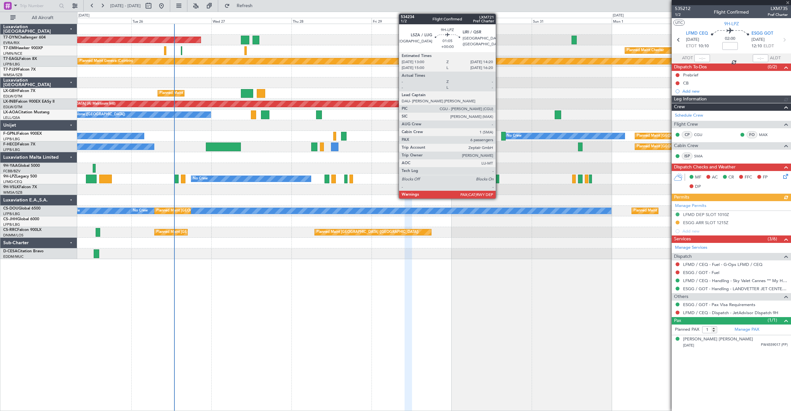
click at [498, 180] on div at bounding box center [496, 179] width 5 height 9
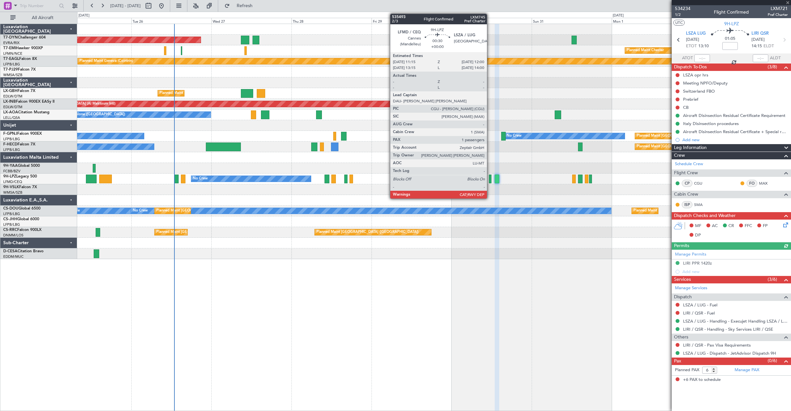
click at [490, 179] on div at bounding box center [490, 179] width 3 height 9
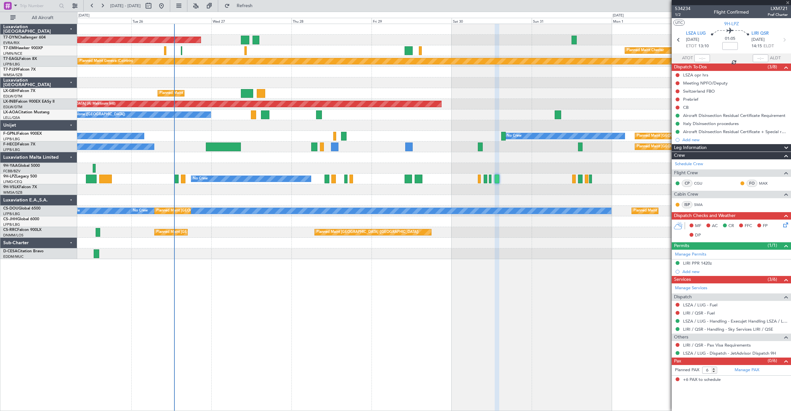
type input "1"
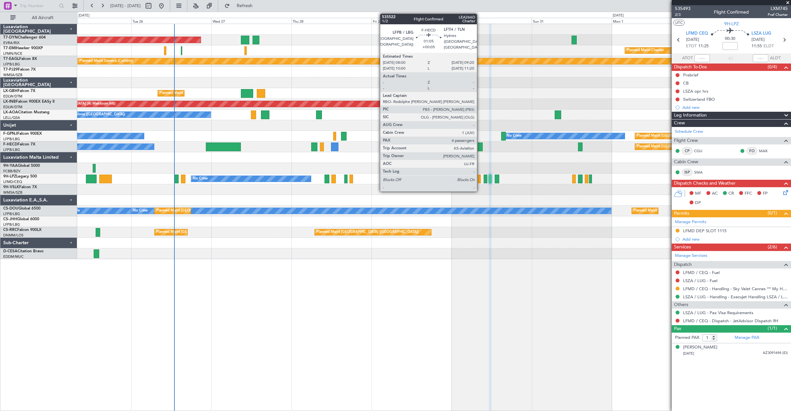
click at [479, 147] on div at bounding box center [480, 147] width 5 height 9
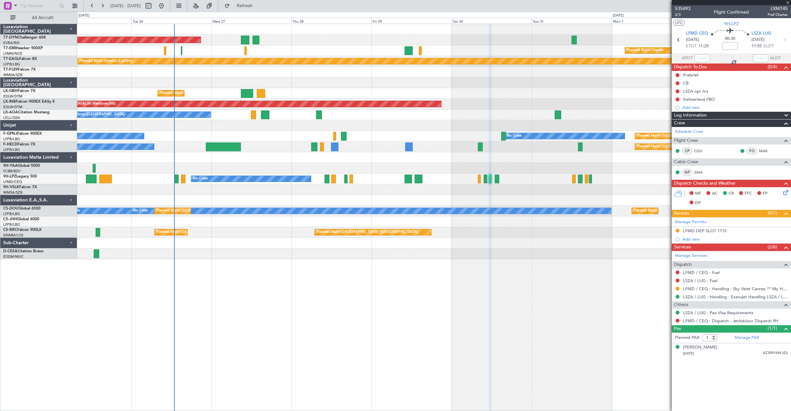
type input "+00:05"
type input "4"
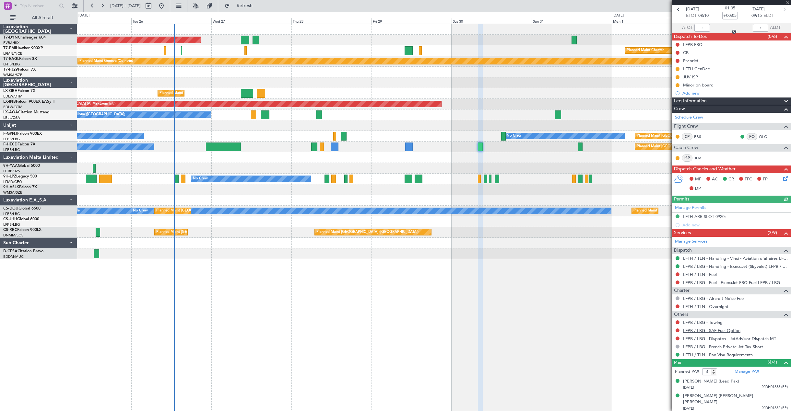
scroll to position [55, 0]
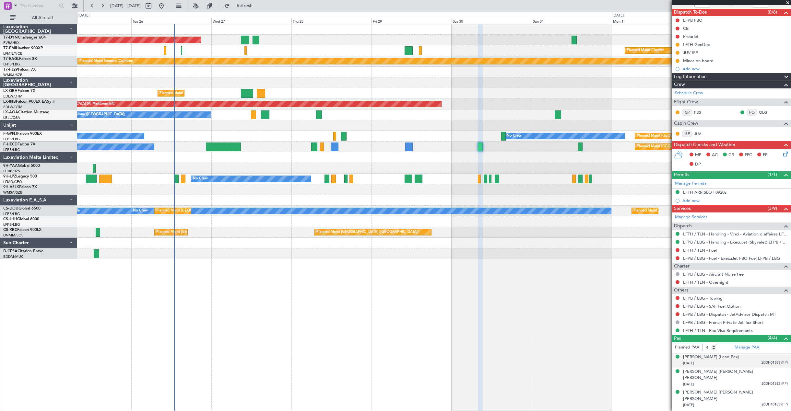
click at [752, 364] on div "04/04/1975 20DH01383 (PP)" at bounding box center [735, 363] width 105 height 6
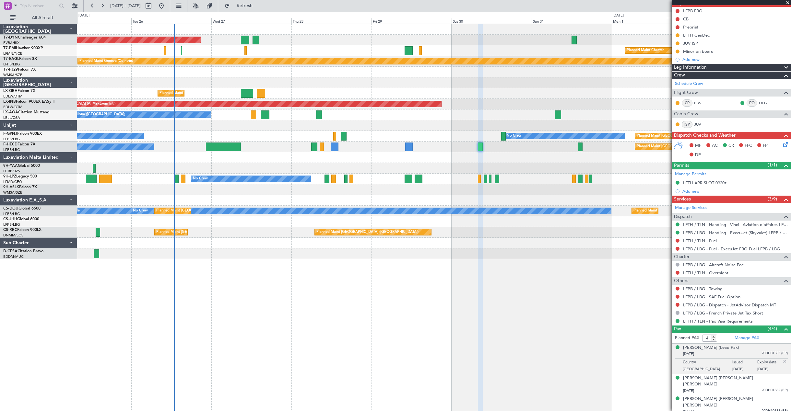
scroll to position [71, 0]
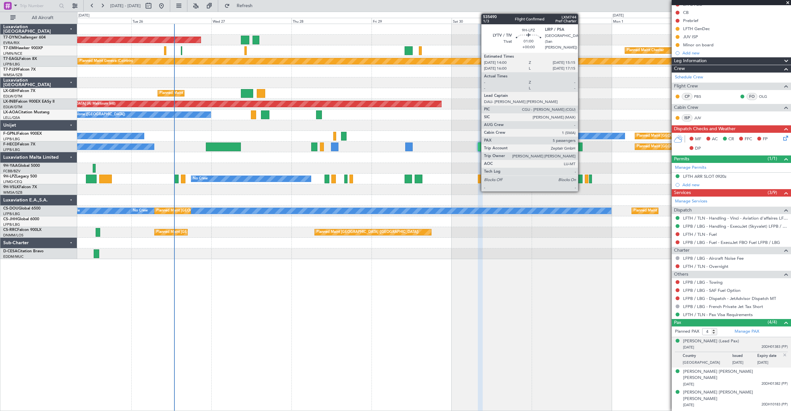
click at [581, 178] on div at bounding box center [580, 179] width 4 height 9
click at [579, 181] on div at bounding box center [580, 179] width 4 height 9
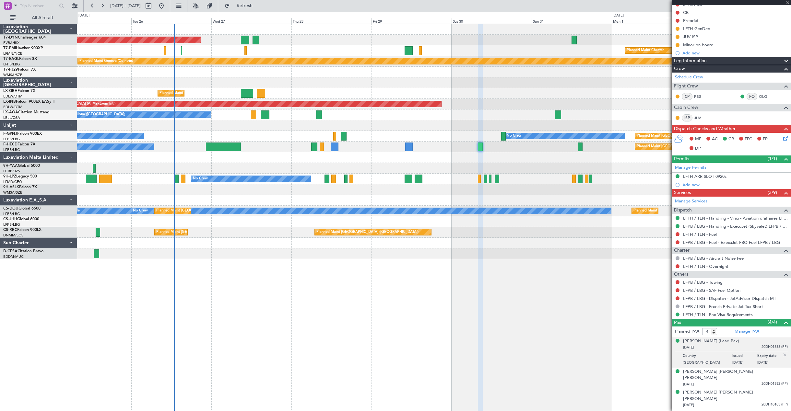
type input "5"
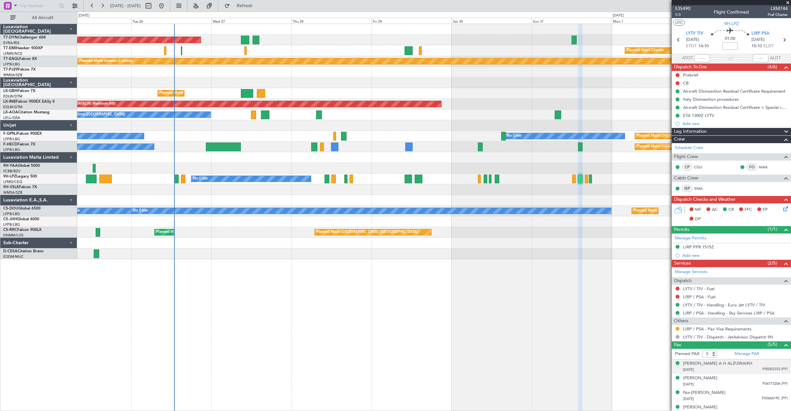
click at [738, 369] on div "28/09/1969 P05002333 (PP)" at bounding box center [735, 370] width 105 height 6
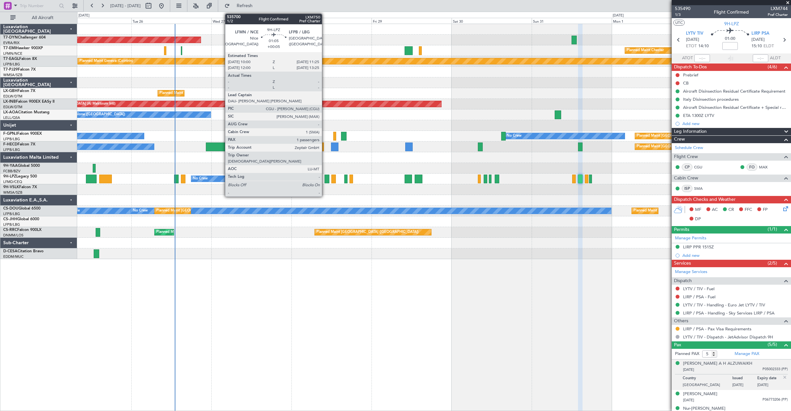
click at [325, 182] on div at bounding box center [326, 179] width 5 height 9
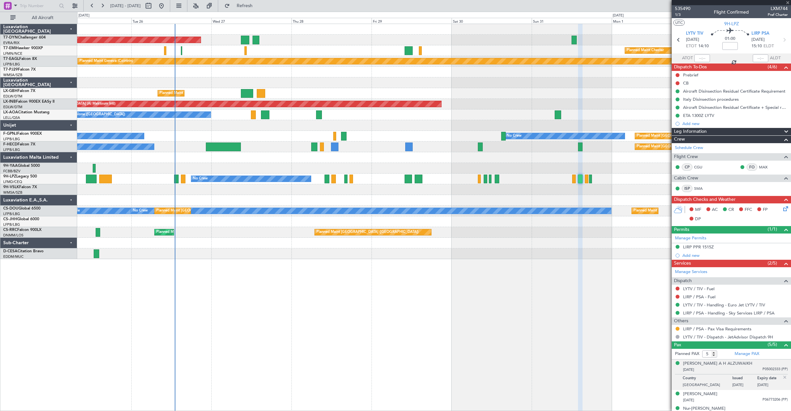
type input "+00:05"
type input "1"
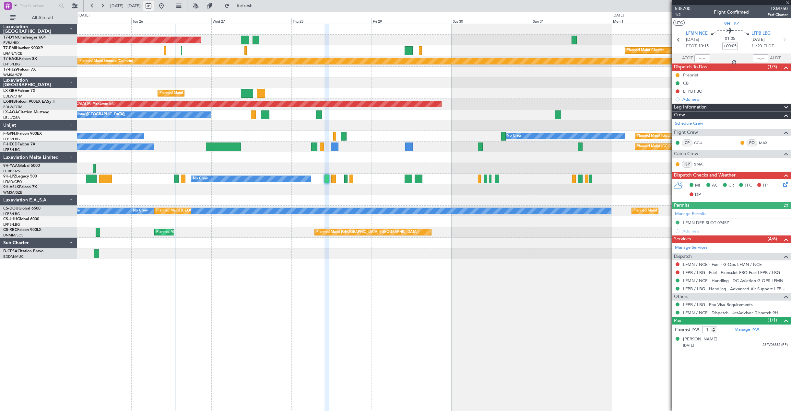
drag, startPoint x: 179, startPoint y: 4, endPoint x: 173, endPoint y: 4, distance: 6.2
click at [167, 3] on div at bounding box center [154, 6] width 23 height 10
click at [154, 6] on button at bounding box center [148, 6] width 10 height 10
drag, startPoint x: 172, startPoint y: 6, endPoint x: 168, endPoint y: 3, distance: 5.3
click at [154, 3] on button at bounding box center [148, 6] width 10 height 10
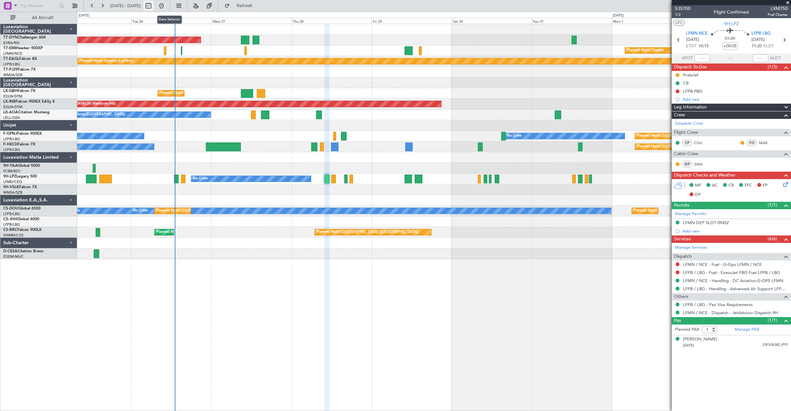
select select "8"
select select "2025"
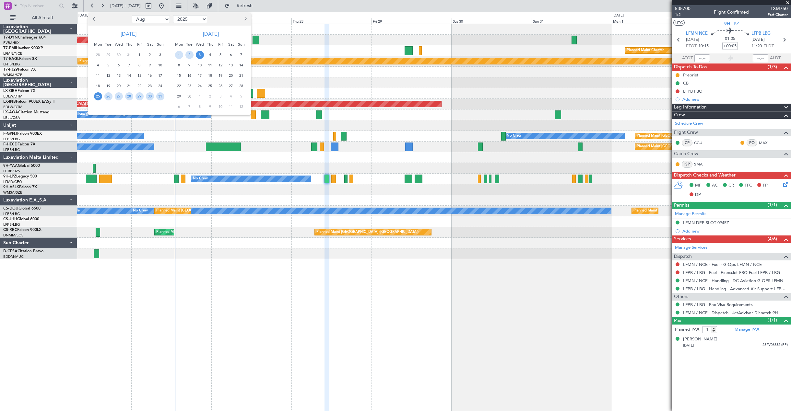
click at [245, 16] on button "Next month" at bounding box center [244, 19] width 7 height 10
select select "11"
click at [151, 57] on span "1" at bounding box center [150, 55] width 8 height 8
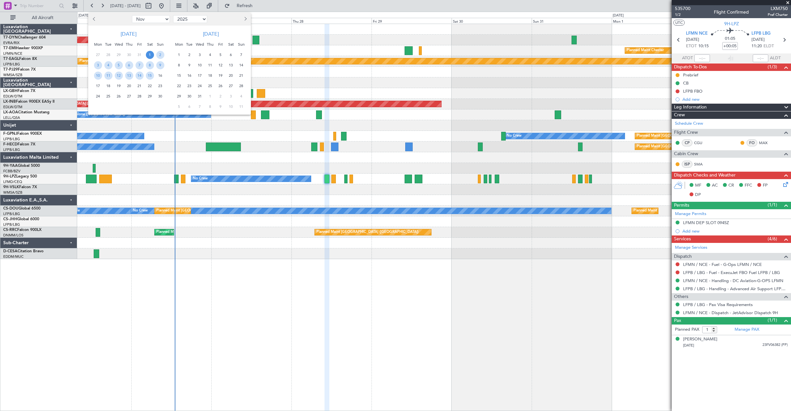
click at [151, 57] on span "1" at bounding box center [150, 55] width 8 height 8
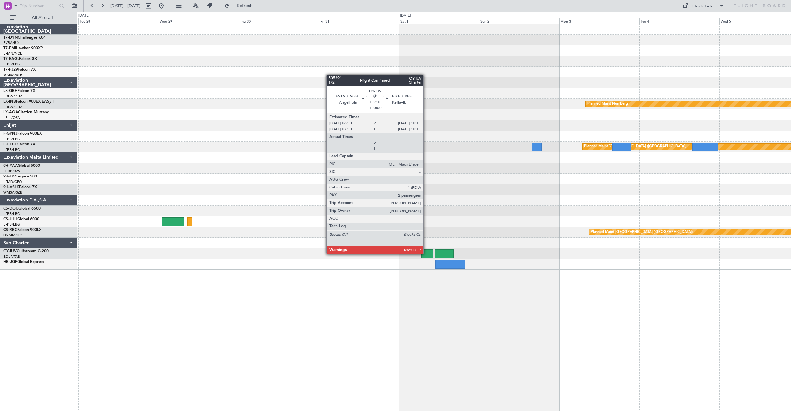
click at [426, 253] on div at bounding box center [427, 253] width 12 height 9
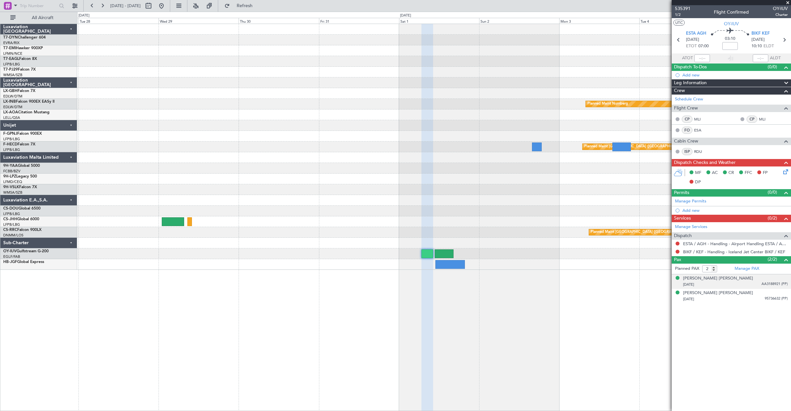
click at [728, 283] on div "09/04/1942 AA3188921 (PP)" at bounding box center [735, 285] width 105 height 6
click at [757, 314] on div "18/08/1948 95736632 (PP)" at bounding box center [735, 315] width 105 height 6
click at [779, 272] on div "Manage PAX" at bounding box center [761, 269] width 60 height 10
click at [682, 7] on span "535391" at bounding box center [683, 8] width 16 height 7
click at [718, 293] on div "[PERSON_NAME] [PERSON_NAME]" at bounding box center [718, 293] width 70 height 6
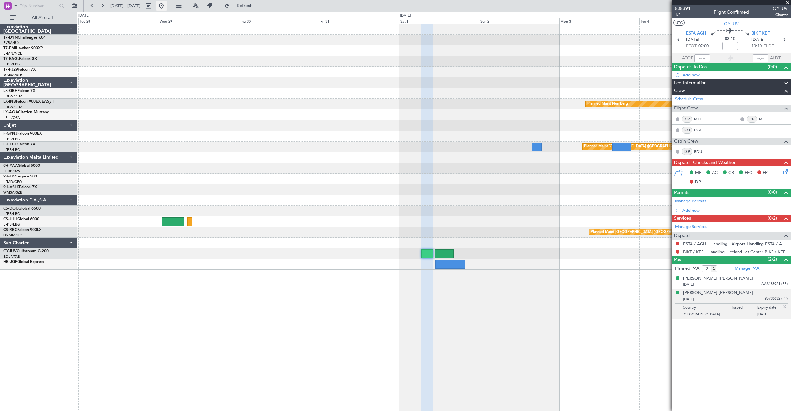
click at [167, 6] on button at bounding box center [161, 6] width 10 height 10
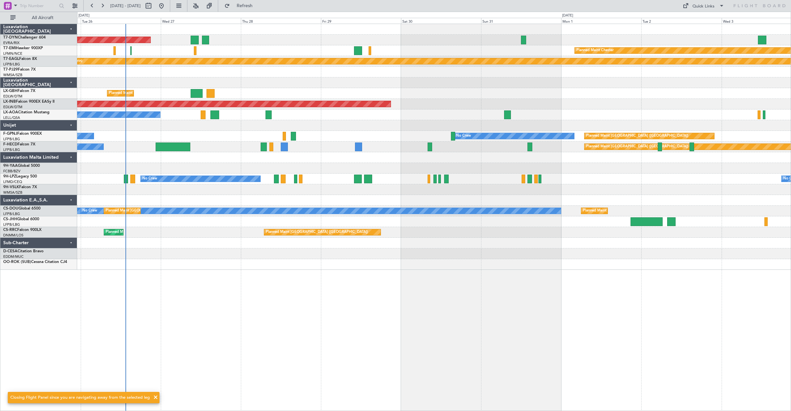
click at [305, 287] on div "AOG Maint Riga (Riga Intl) Planned Maint Chester Planned Maint Geneva (Cointrin…" at bounding box center [433, 217] width 713 height 387
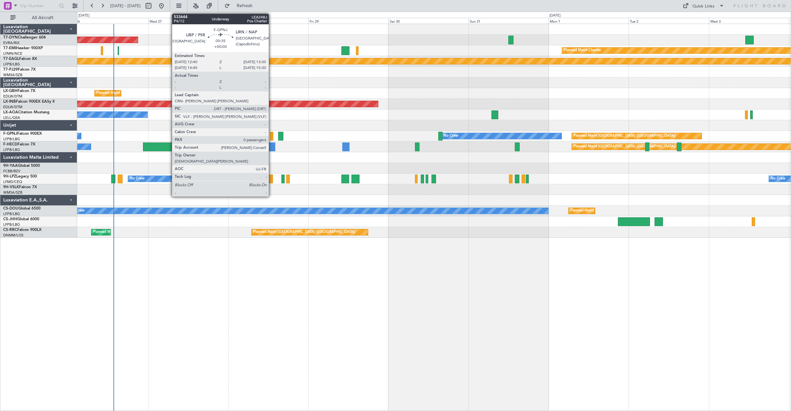
click at [272, 135] on div at bounding box center [271, 136] width 3 height 9
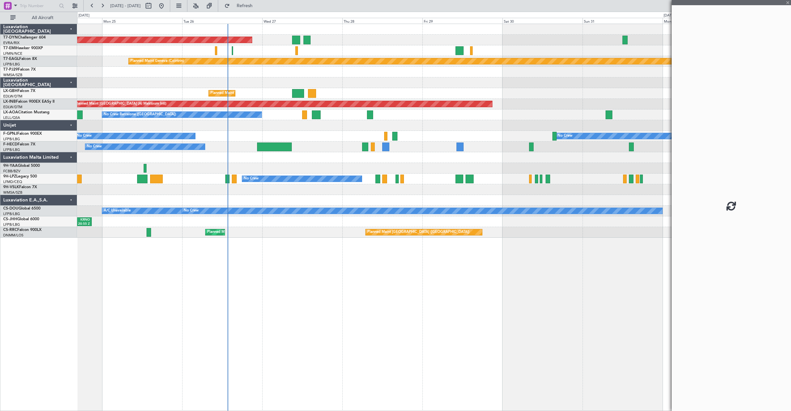
click at [348, 144] on div "AOG Maint Riga (Riga Intl) Planned Maint Basel-Mulhouse Planned Maint Chester P…" at bounding box center [433, 131] width 713 height 214
click at [348, 144] on div "Planned Maint Paris (Le Bourget) No Crew Planned Maint Paris (Le Bourget)" at bounding box center [433, 147] width 713 height 11
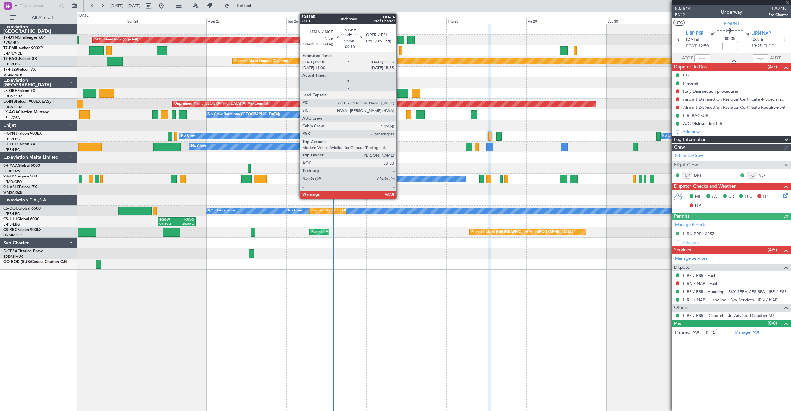
click at [399, 91] on div at bounding box center [402, 93] width 12 height 9
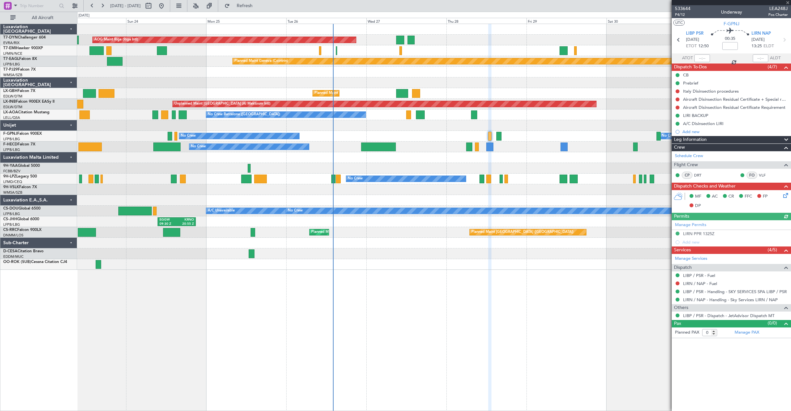
type input "-00:10"
type input "6"
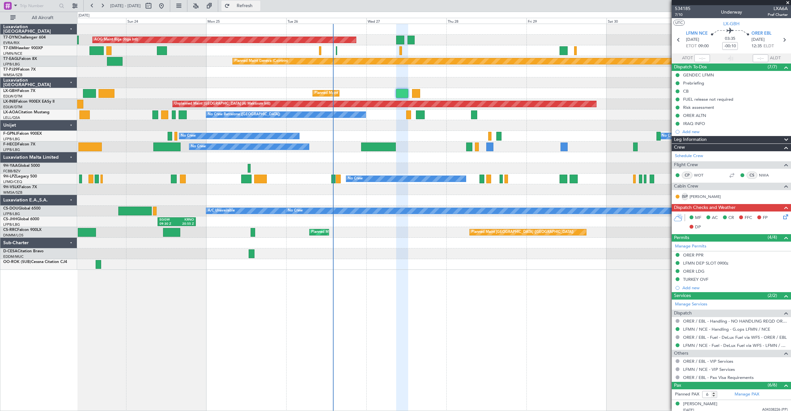
click at [258, 6] on span "Refresh" at bounding box center [244, 6] width 27 height 5
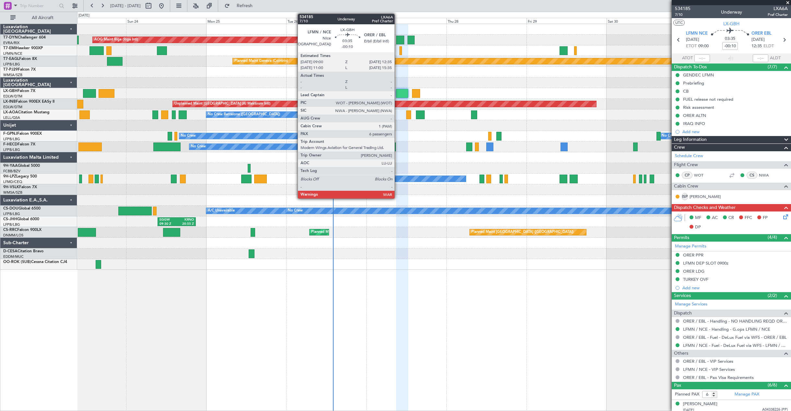
click at [397, 94] on div at bounding box center [402, 93] width 12 height 9
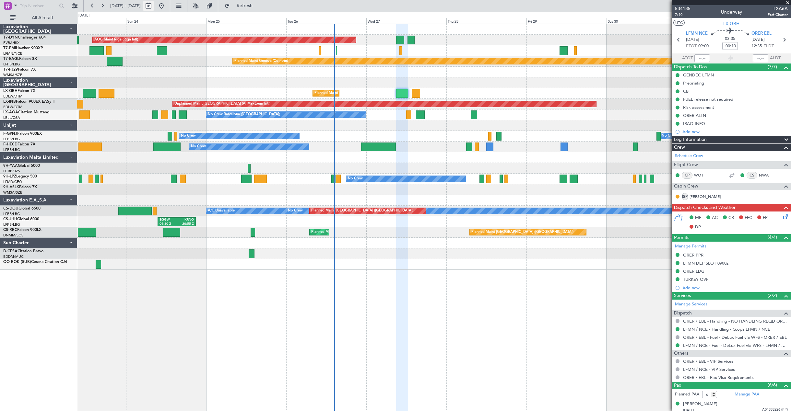
click at [154, 1] on button at bounding box center [148, 6] width 10 height 10
select select "8"
select select "2025"
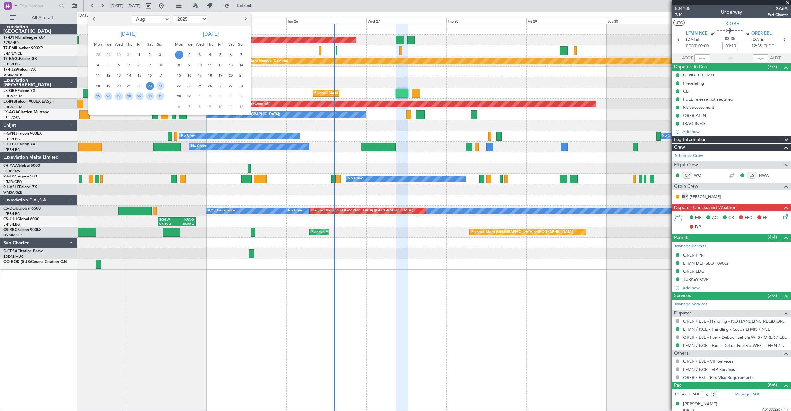
click at [247, 20] on button "Next month" at bounding box center [244, 19] width 7 height 10
click at [230, 55] on span "1" at bounding box center [231, 55] width 8 height 8
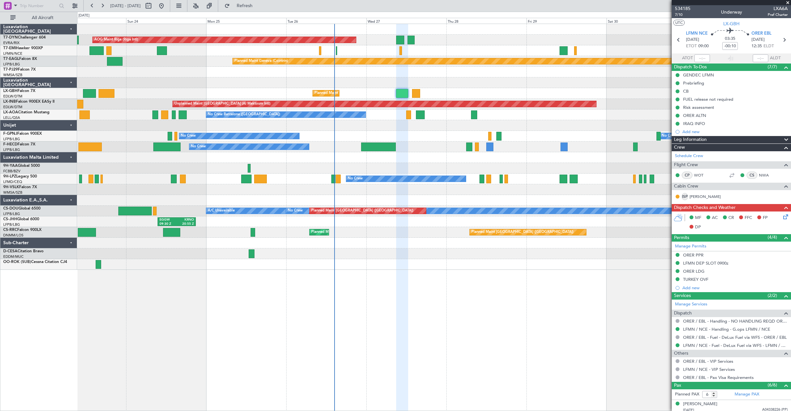
select select "11"
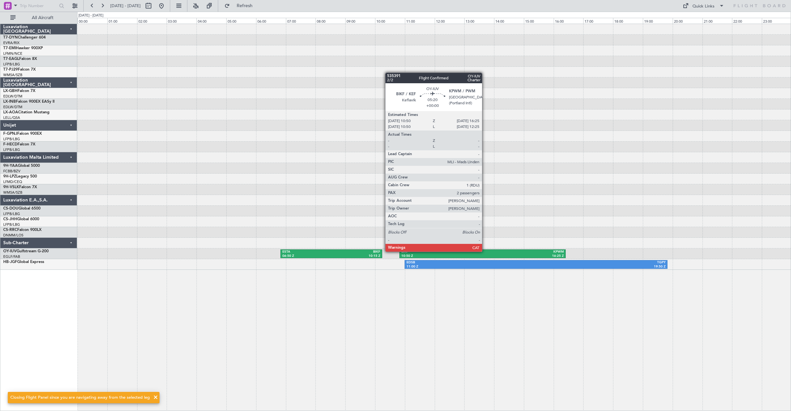
click at [485, 251] on div "KPWM" at bounding box center [522, 252] width 81 height 5
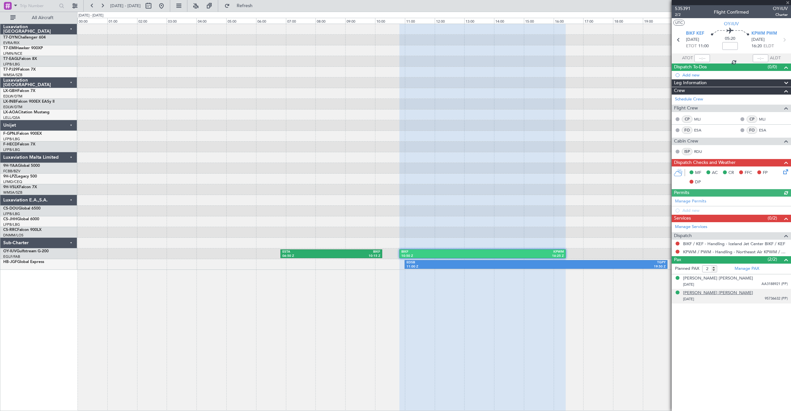
click at [698, 291] on div "[PERSON_NAME] [PERSON_NAME]" at bounding box center [718, 293] width 70 height 6
click at [708, 279] on div "[PERSON_NAME] [PERSON_NAME]" at bounding box center [718, 278] width 70 height 6
